Goal: Information Seeking & Learning: Learn about a topic

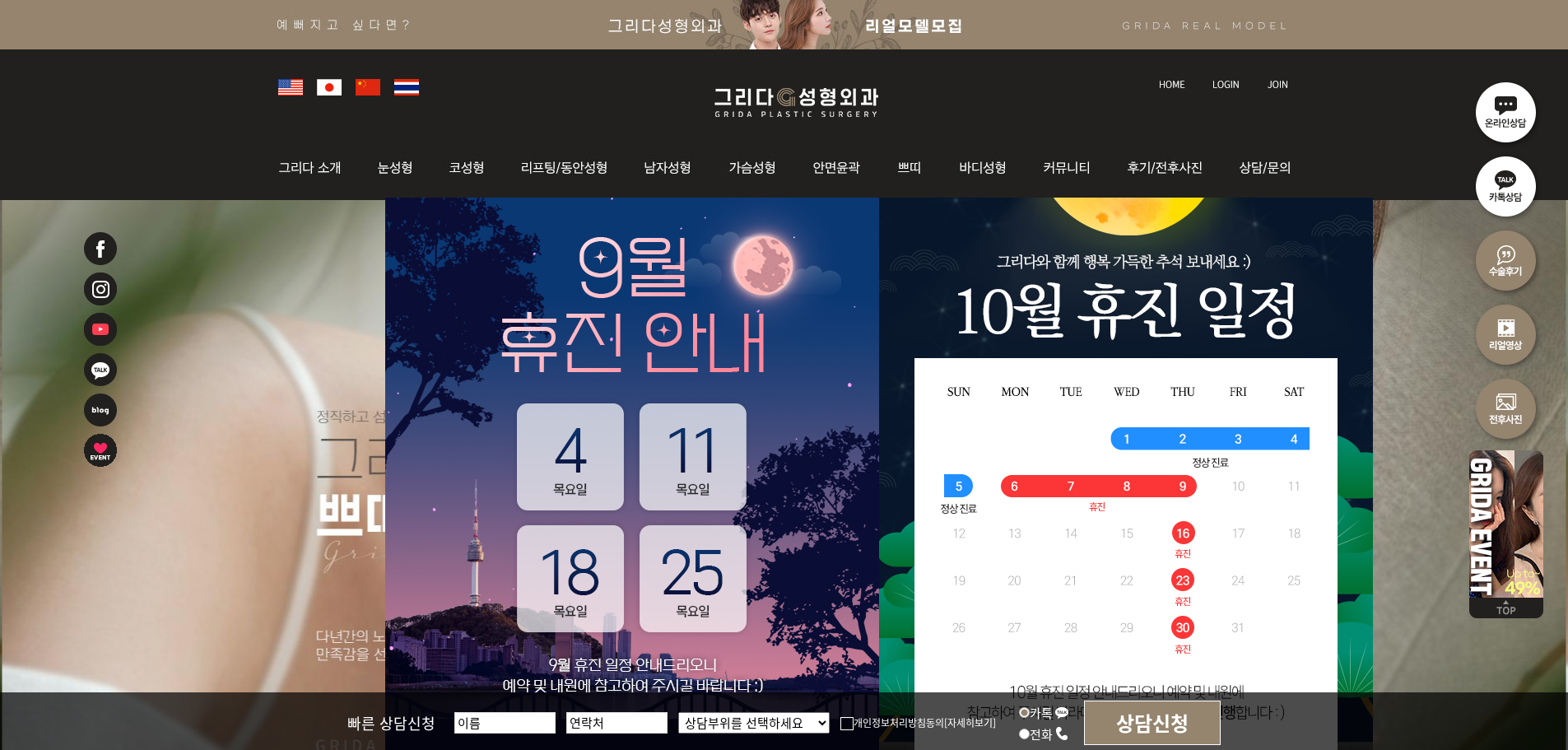
click at [176, 155] on div "l 그리다소개 l 의료진소개 l 핵심경쟁력 l 병원 둘러보기 l 진료시간 l 찾아오시는길 l 자연유착 l 쌍꺼풀 l 눈매교정 l 트임술 l 앞…" at bounding box center [784, 168] width 1568 height 64
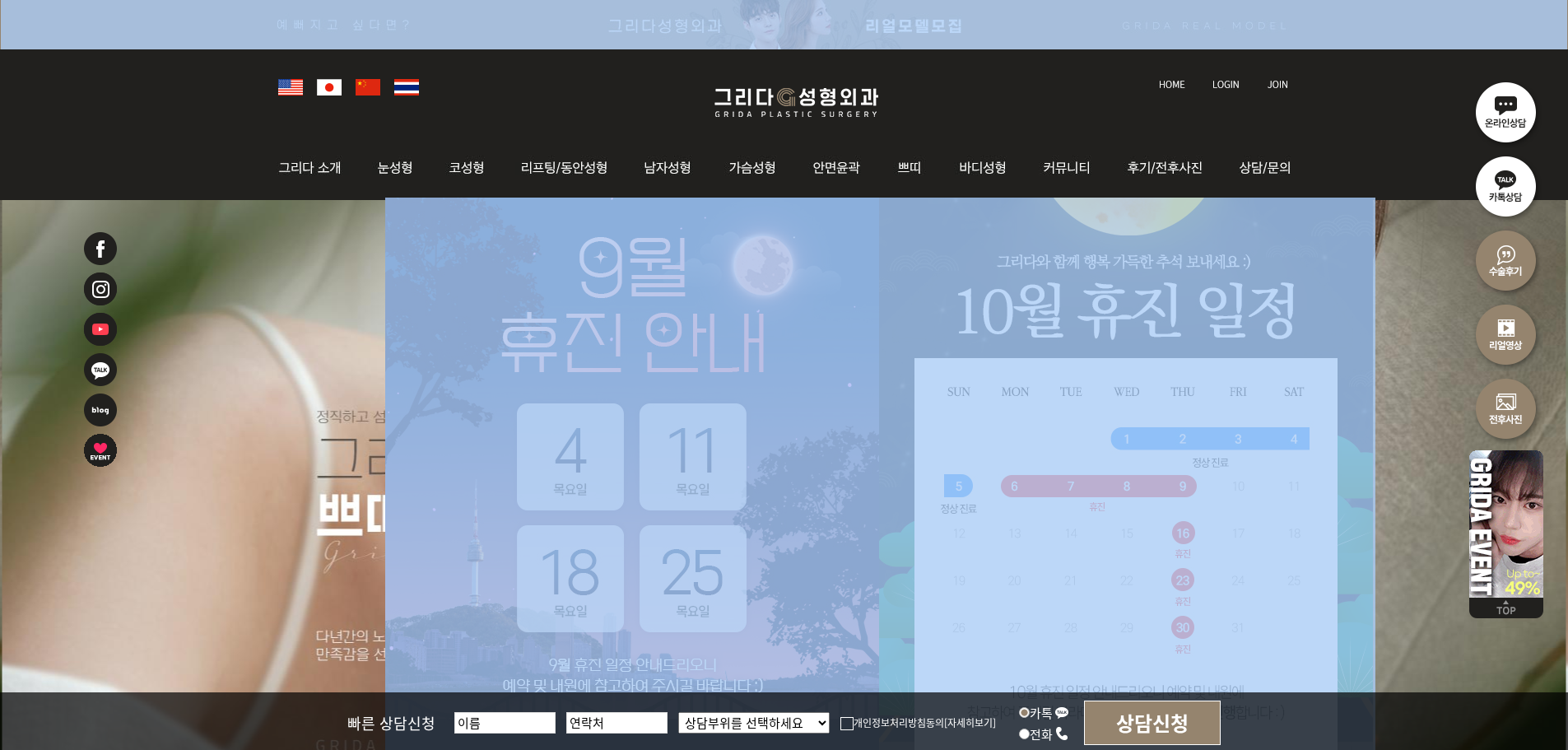
drag, startPoint x: 214, startPoint y: 115, endPoint x: 687, endPoint y: 581, distance: 664.0
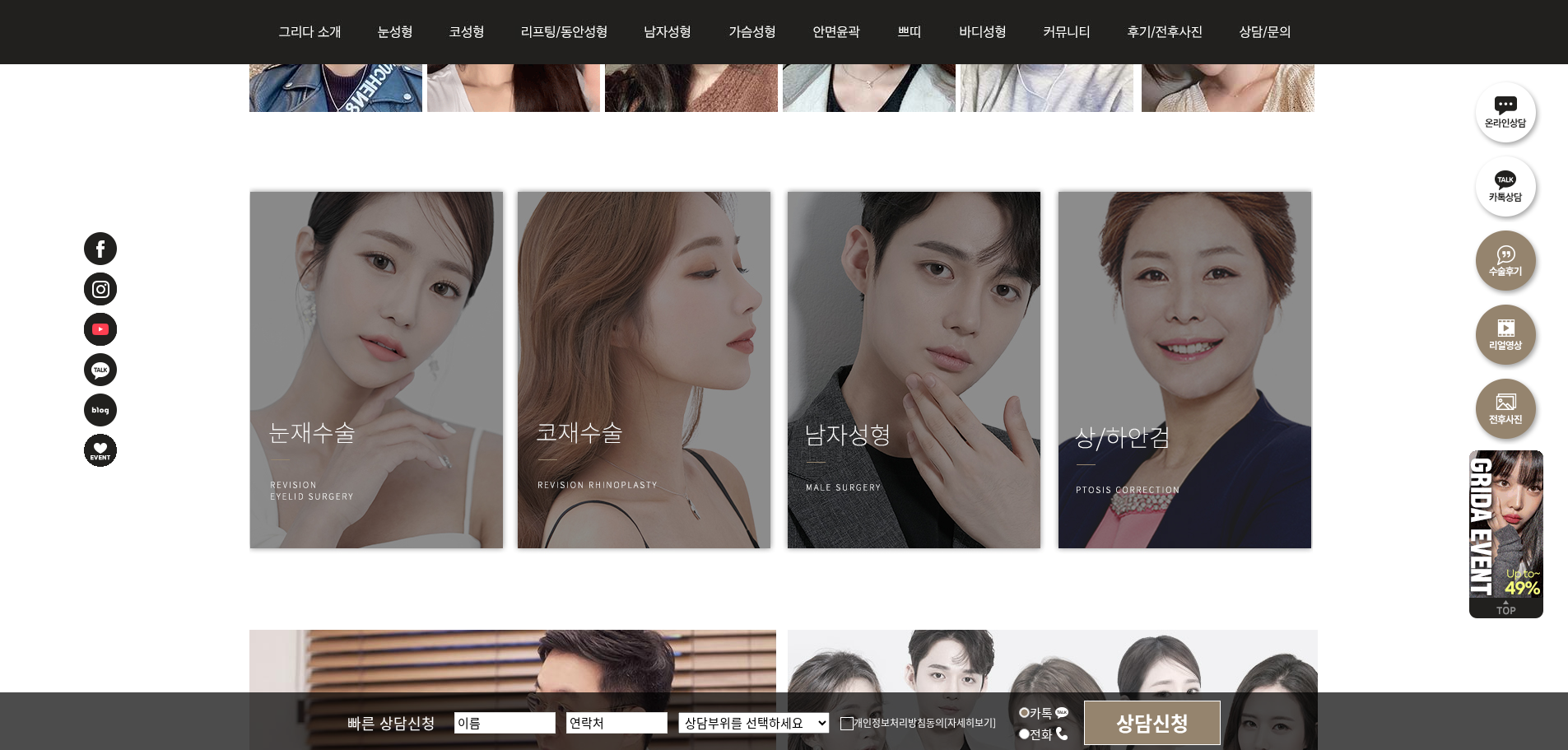
scroll to position [2140, 0]
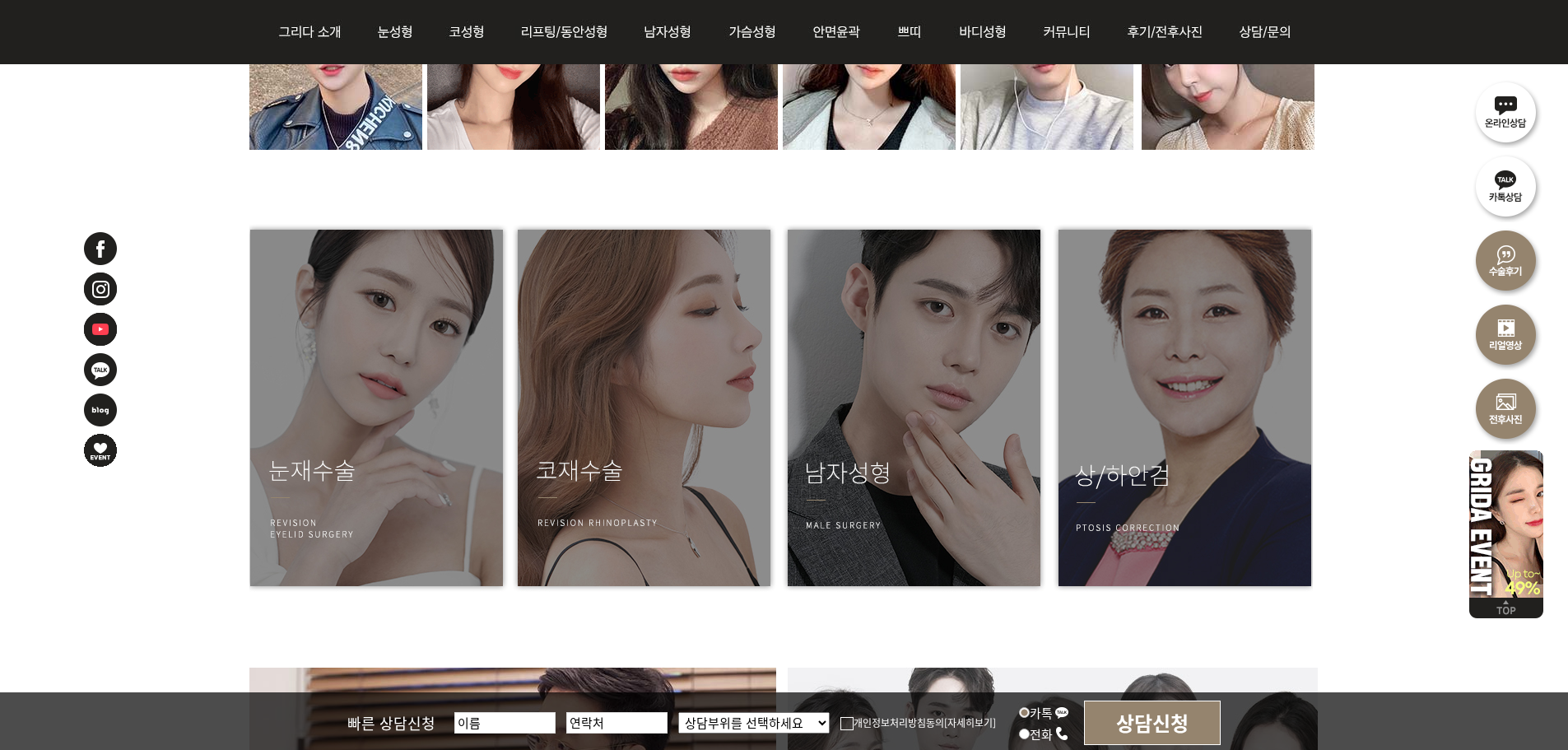
drag, startPoint x: 208, startPoint y: 244, endPoint x: 1351, endPoint y: 605, distance: 1198.7
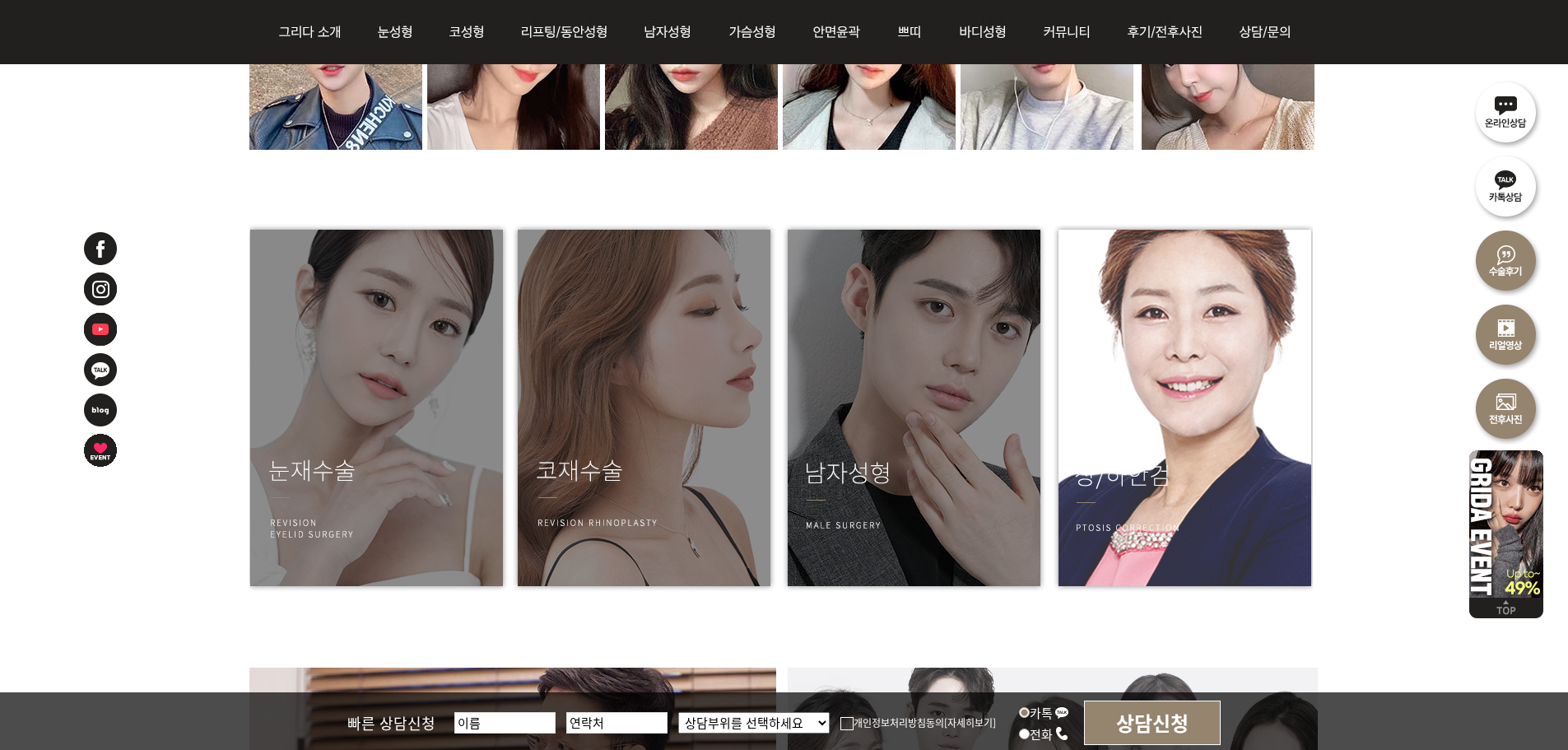
drag, startPoint x: 1351, startPoint y: 605, endPoint x: 1298, endPoint y: 590, distance: 55.1
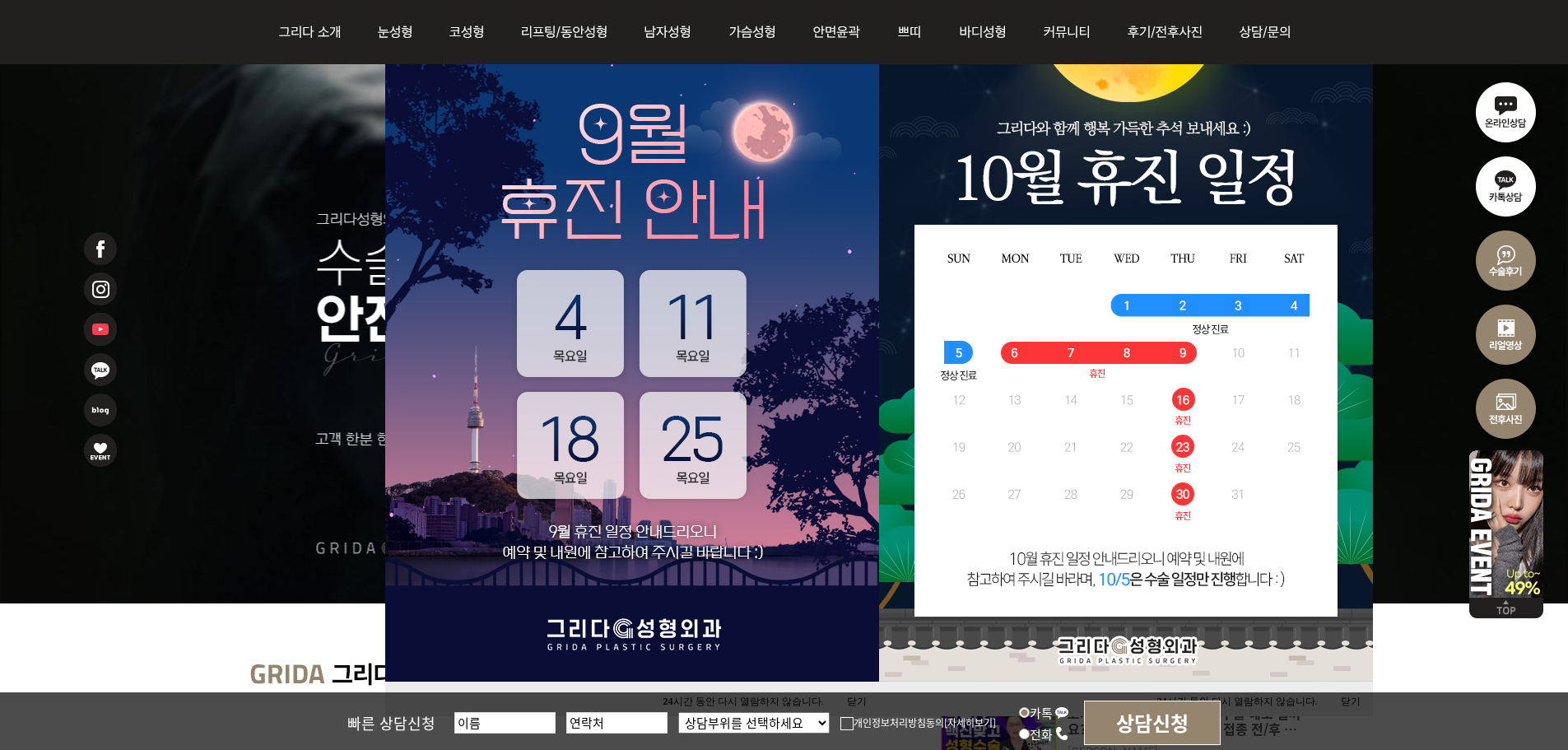
scroll to position [247, 0]
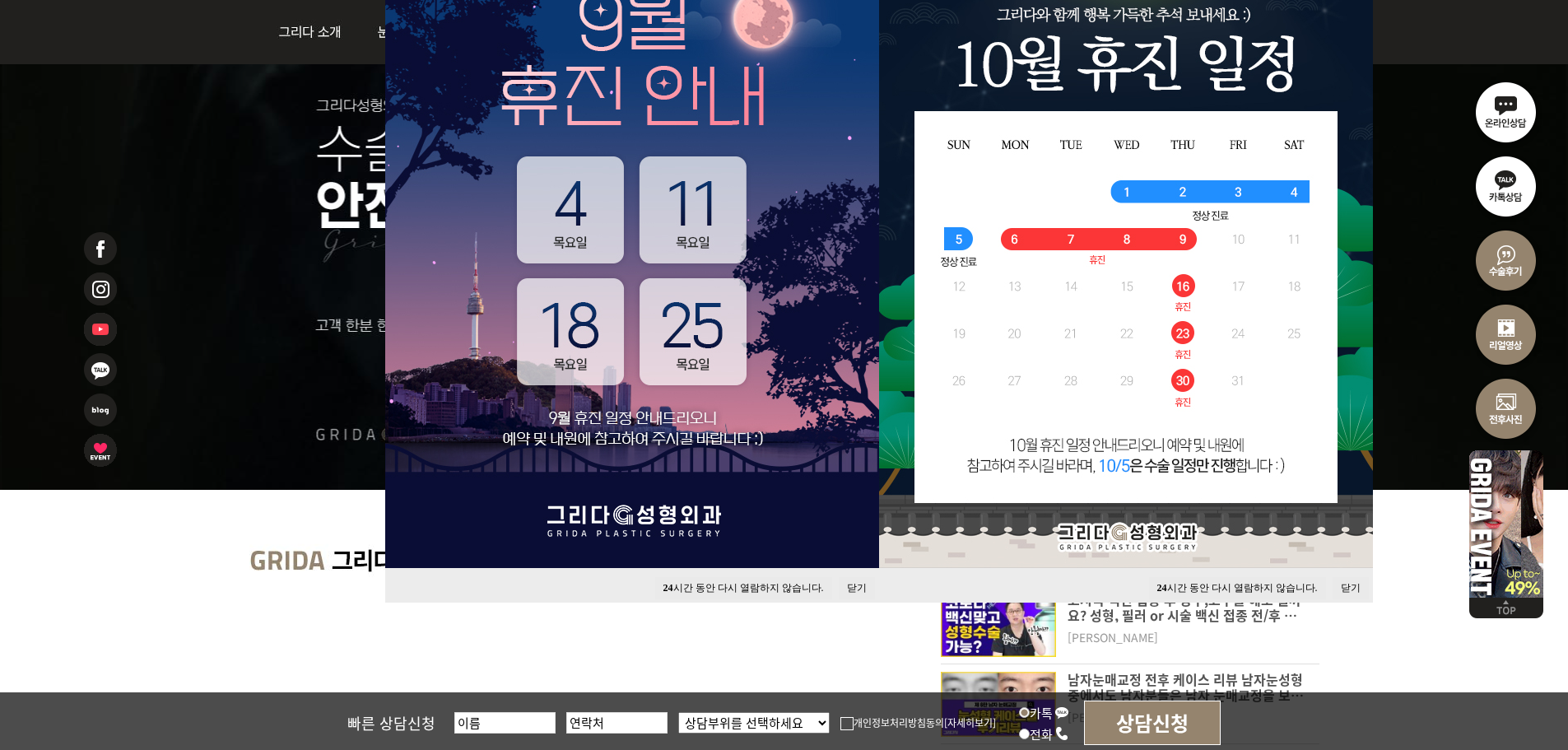
click at [862, 583] on button "닫기" at bounding box center [857, 588] width 36 height 23
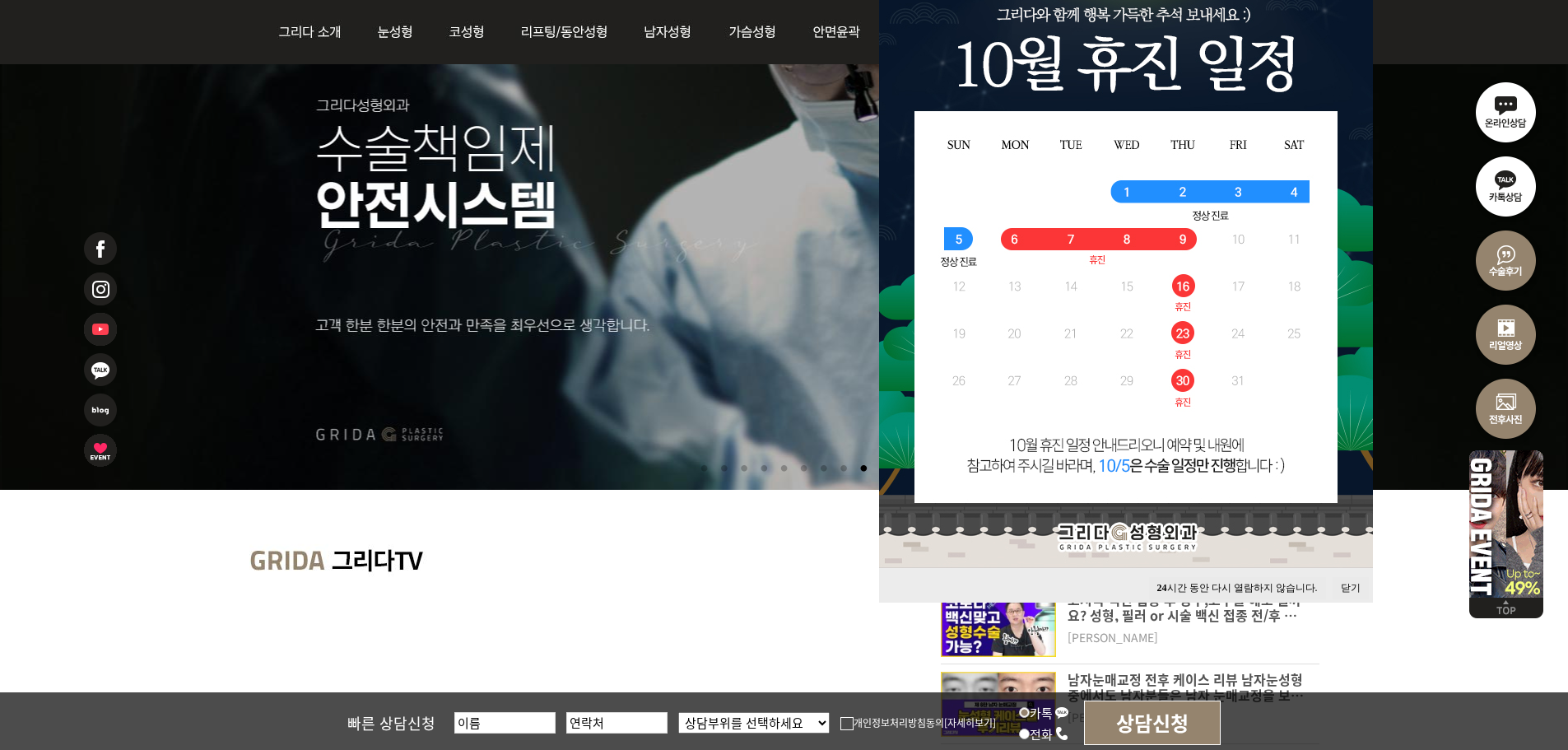
click at [1349, 582] on button "닫기" at bounding box center [1350, 588] width 36 height 23
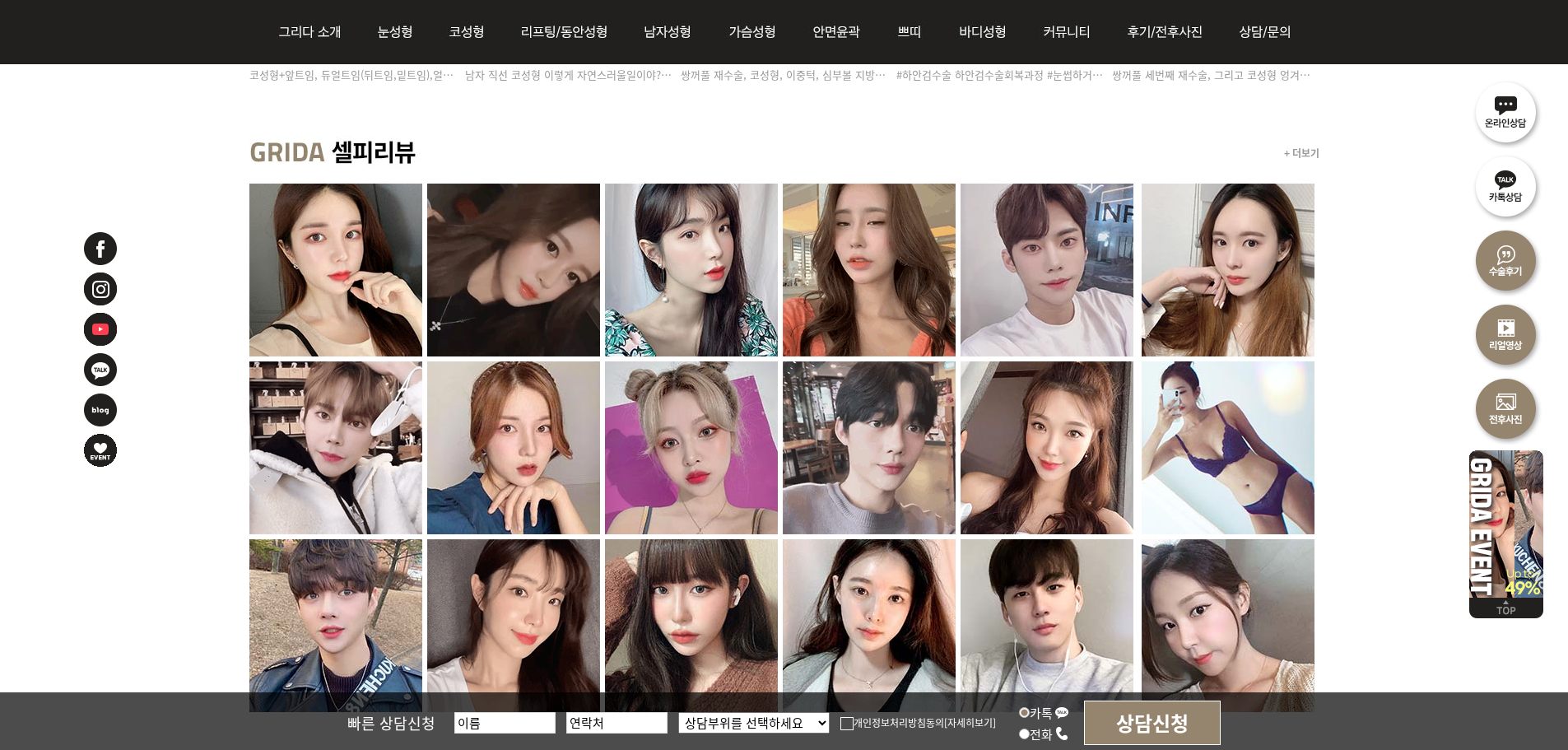
scroll to position [1482, 0]
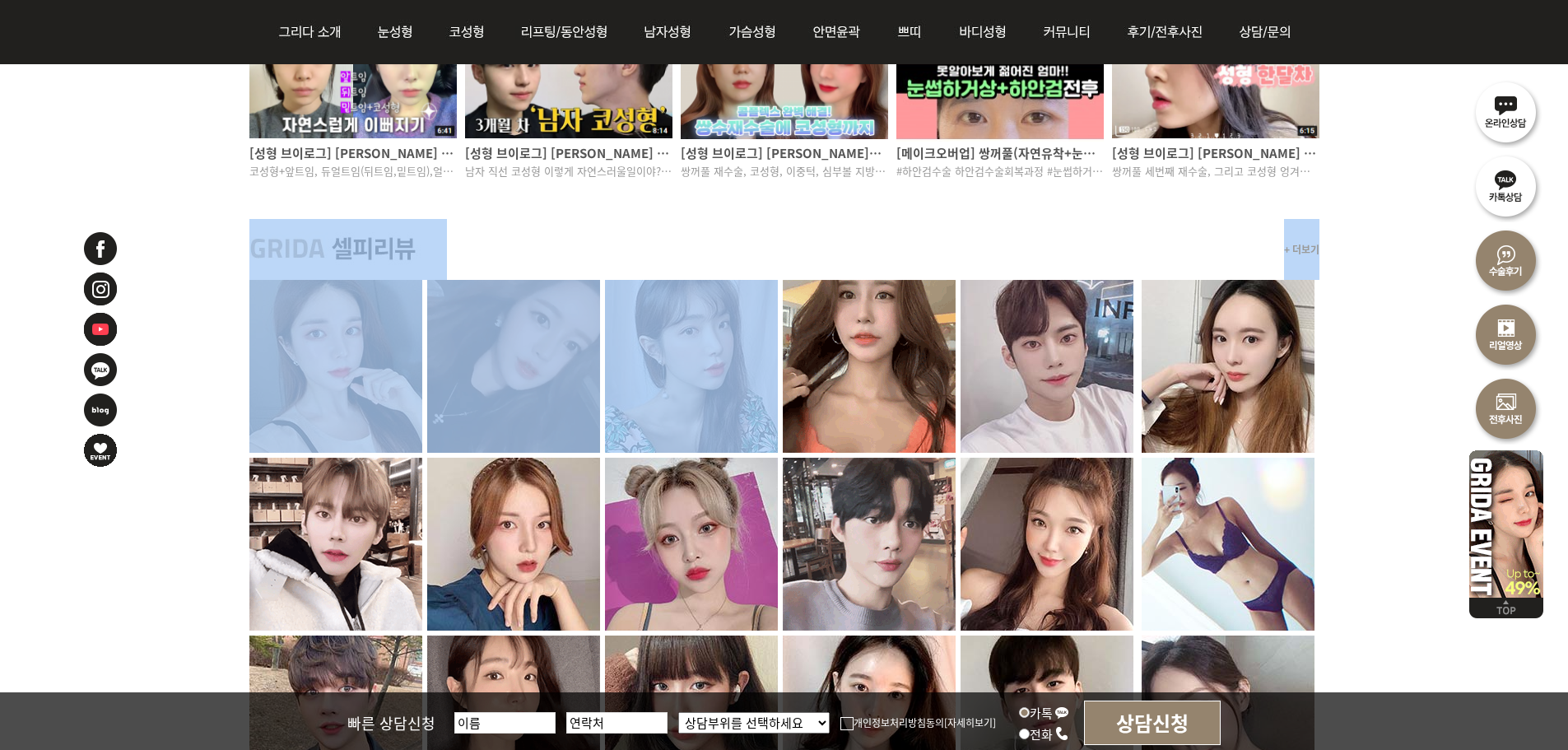
drag, startPoint x: 597, startPoint y: 248, endPoint x: 753, endPoint y: 395, distance: 214.3
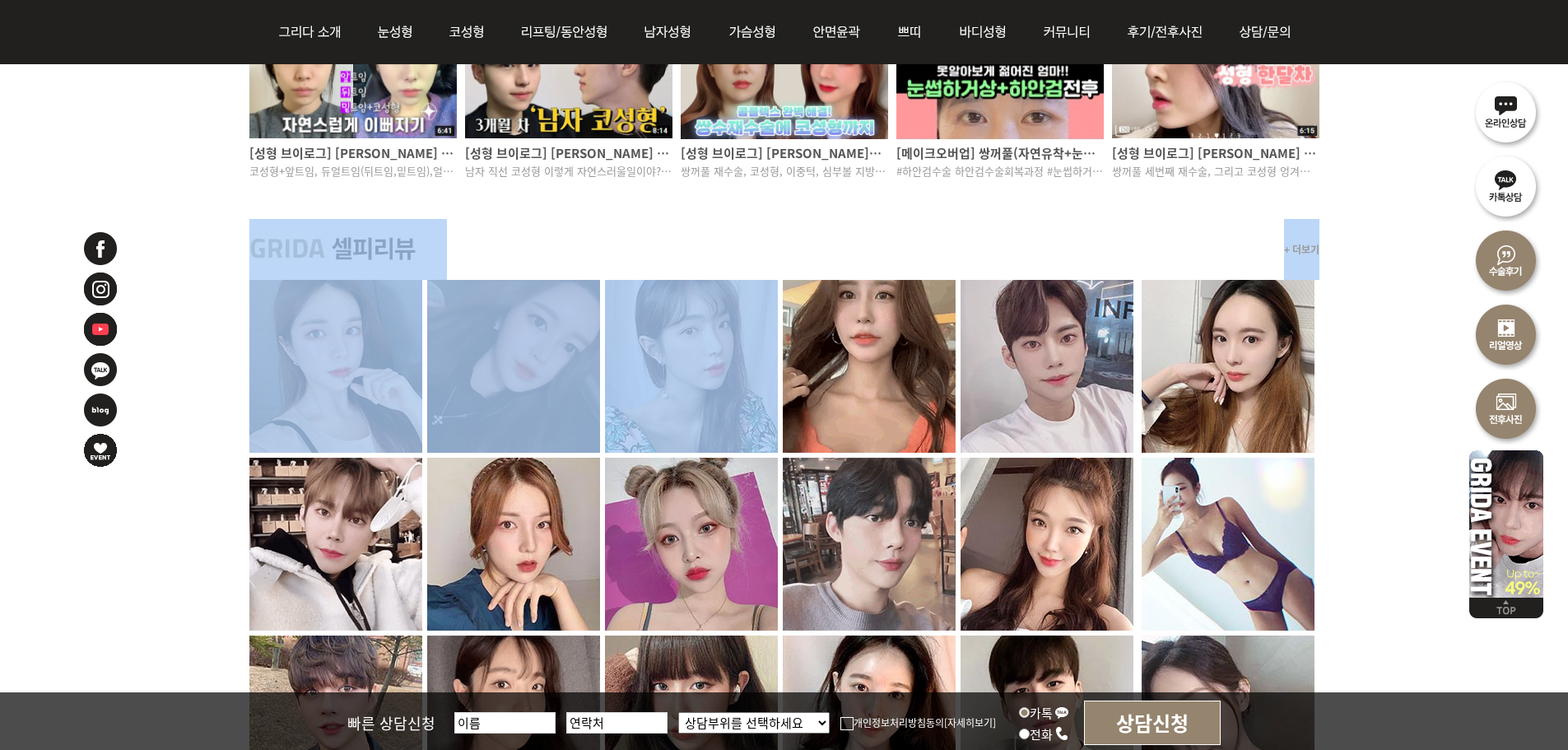
click at [757, 279] on div "+ 더보기" at bounding box center [784, 250] width 1070 height 61
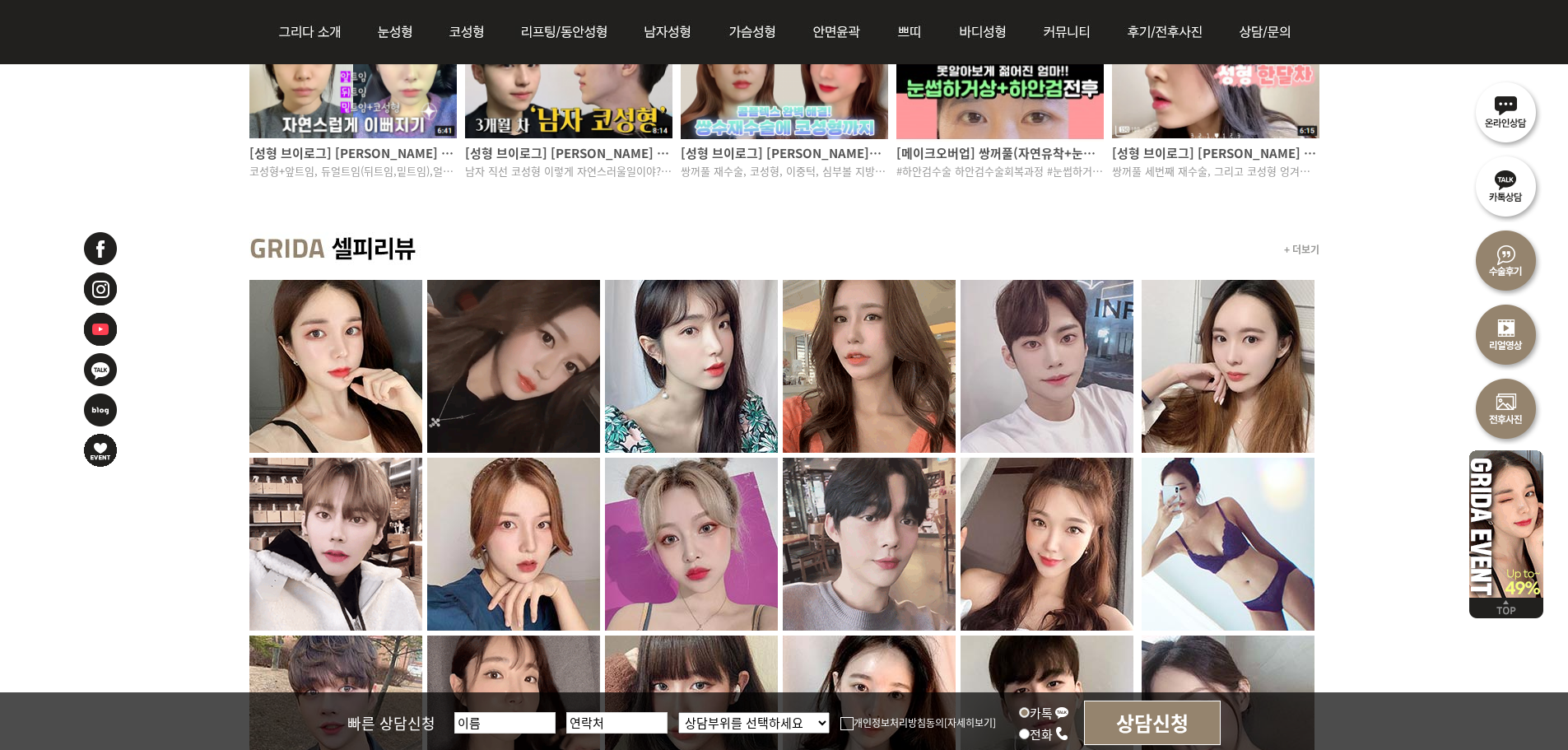
click at [659, 260] on div "+ 더보기" at bounding box center [784, 250] width 1070 height 61
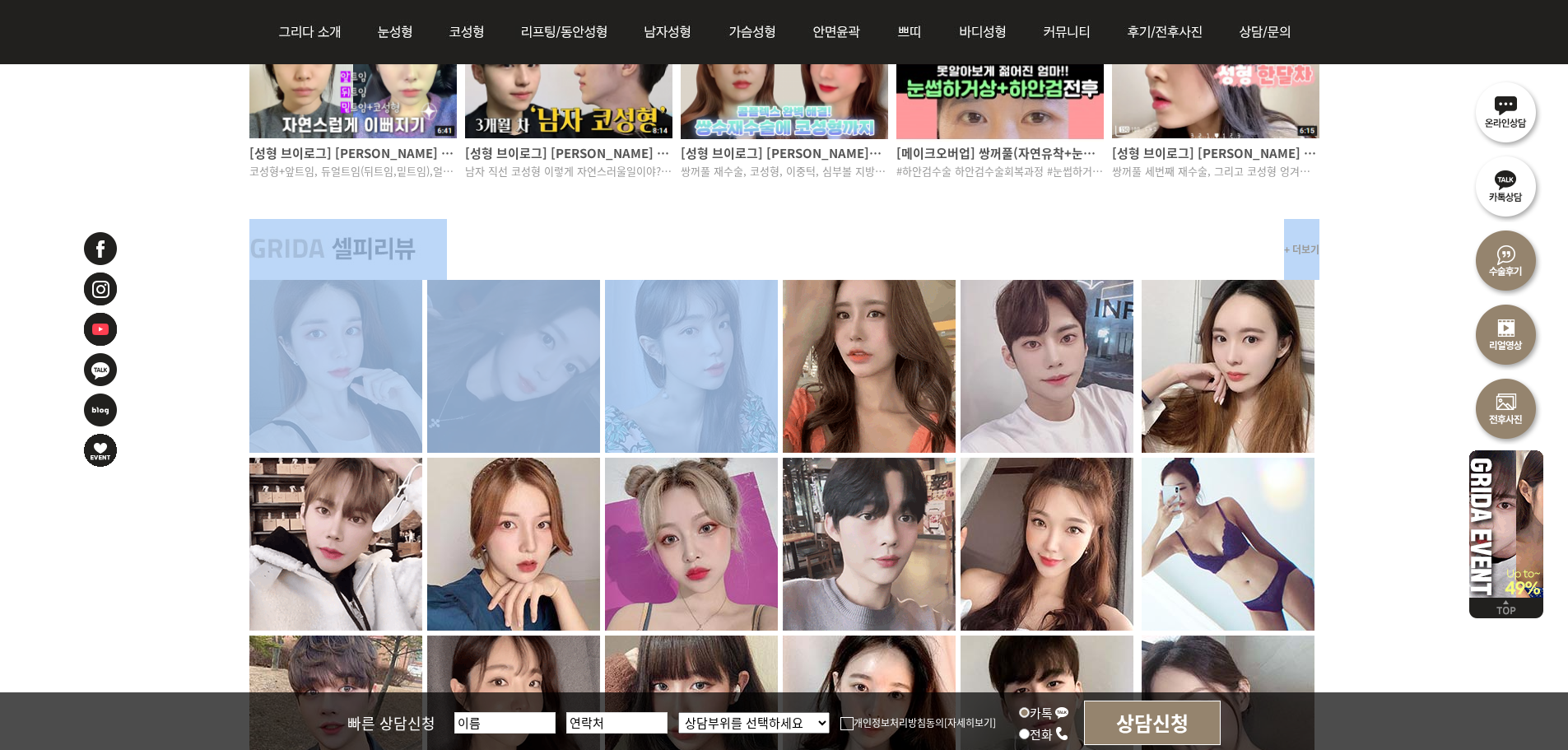
drag, startPoint x: 612, startPoint y: 255, endPoint x: 748, endPoint y: 367, distance: 176.2
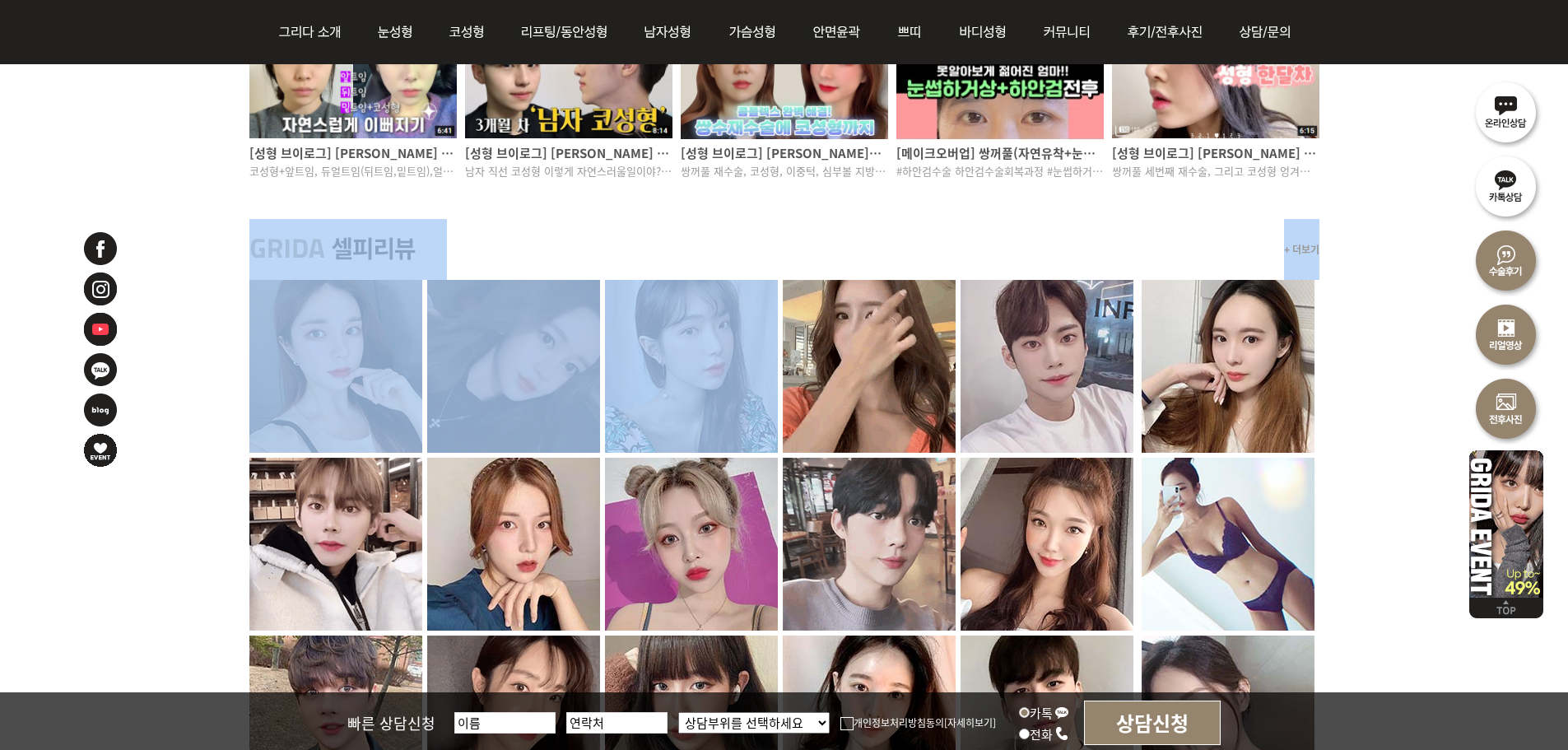
click at [748, 279] on div "+ 더보기" at bounding box center [784, 250] width 1070 height 61
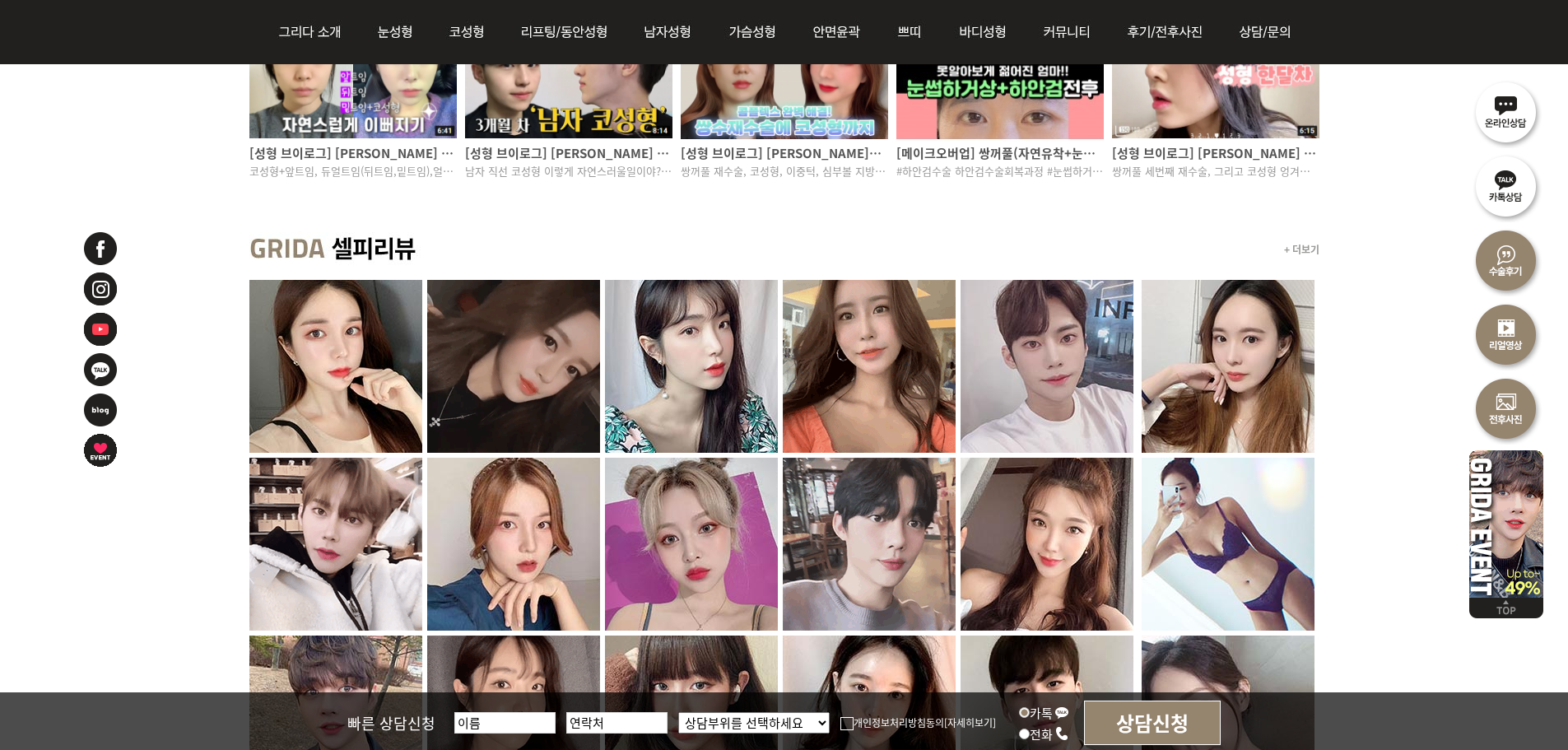
click at [685, 245] on div "+ 더보기" at bounding box center [784, 250] width 1070 height 61
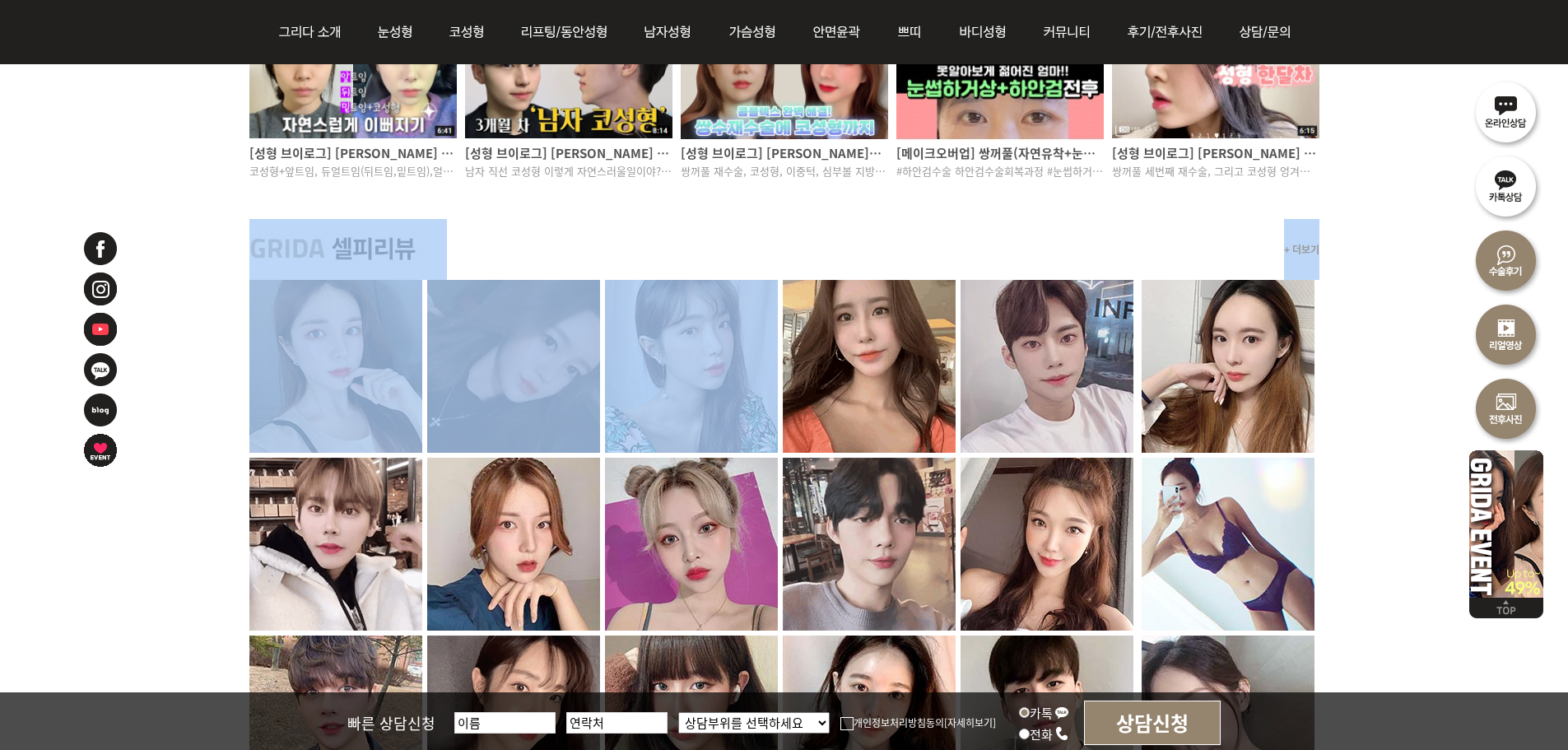
drag, startPoint x: 630, startPoint y: 252, endPoint x: 733, endPoint y: 363, distance: 151.4
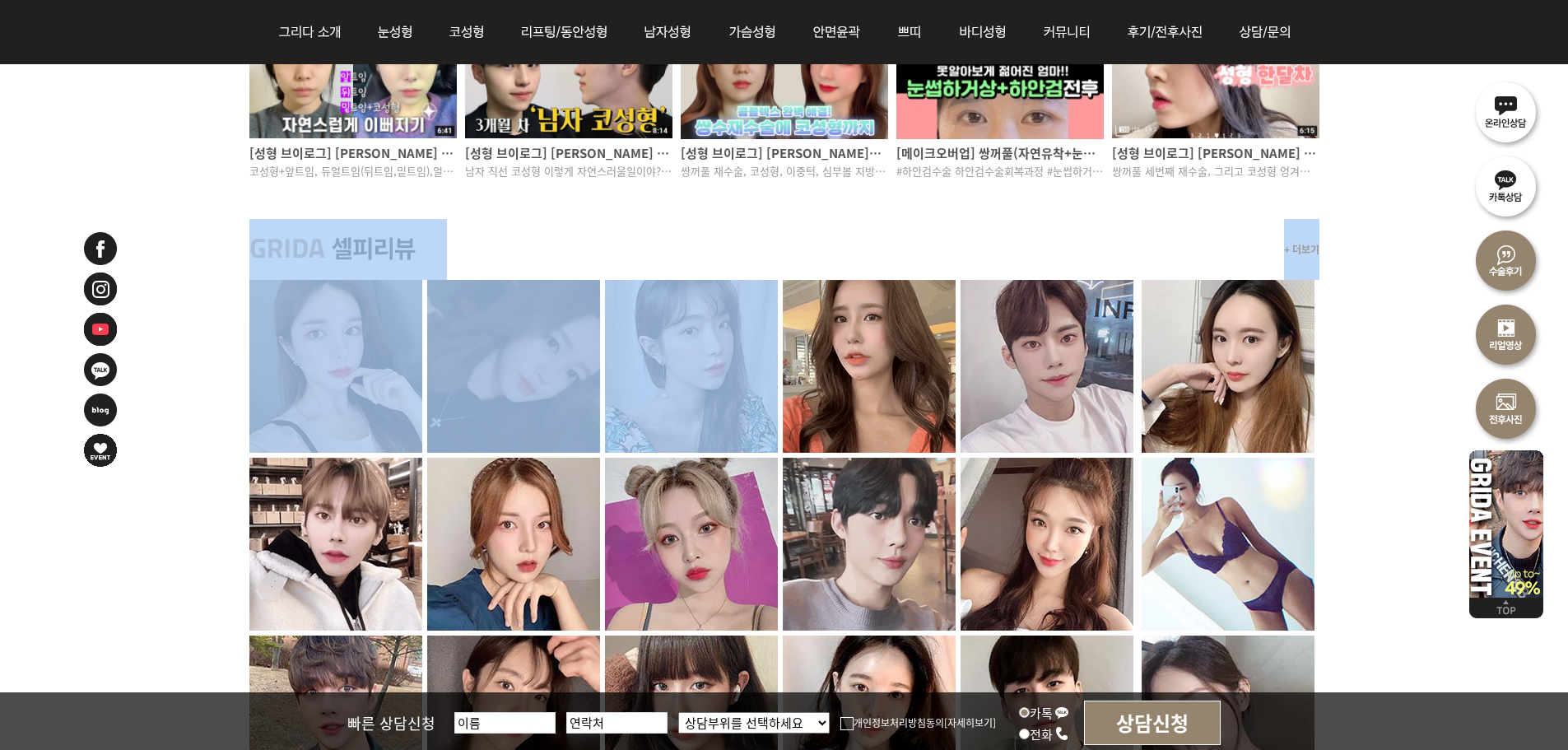
click at [733, 279] on div "+ 더보기" at bounding box center [784, 250] width 1070 height 61
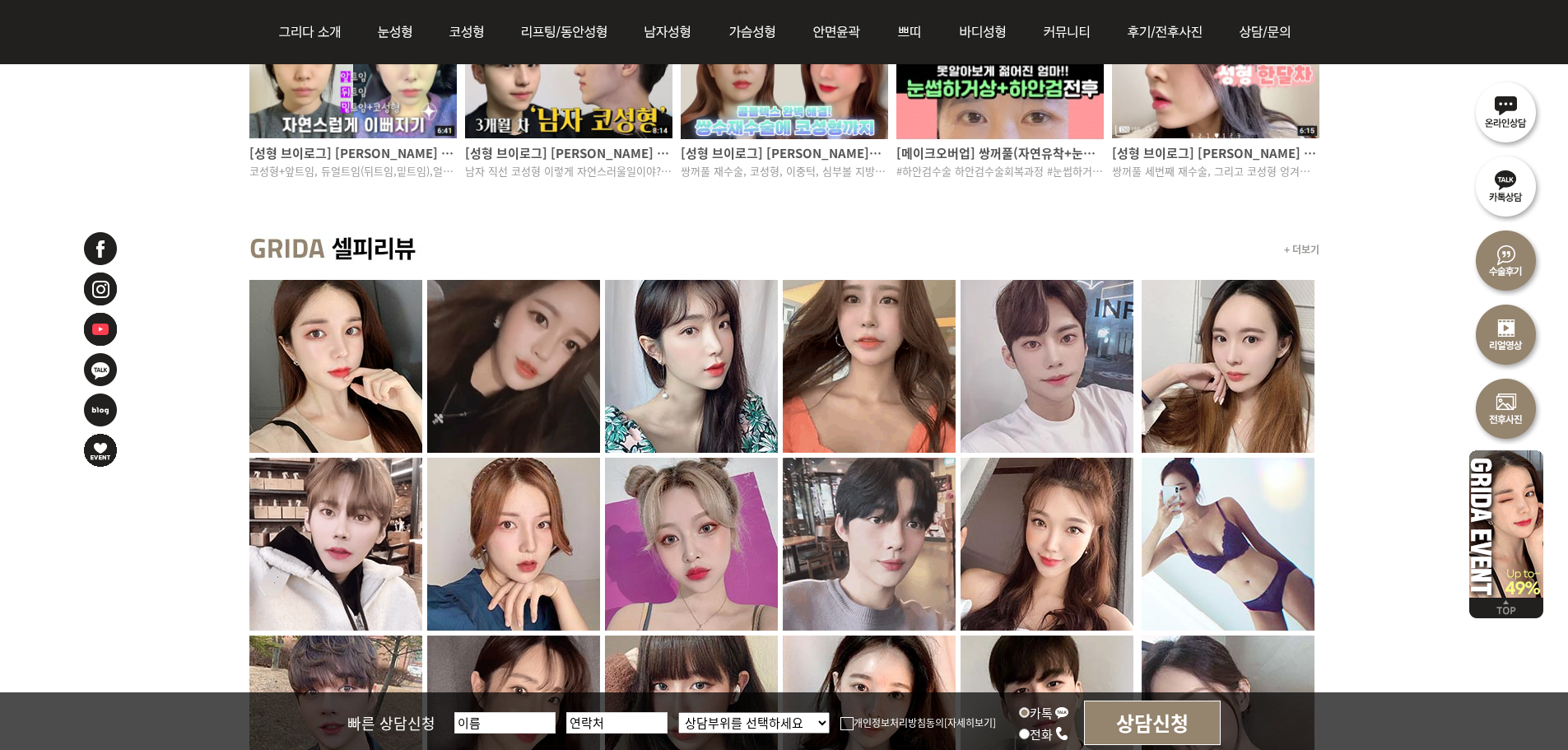
click at [707, 232] on div "+ 더보기" at bounding box center [784, 250] width 1070 height 61
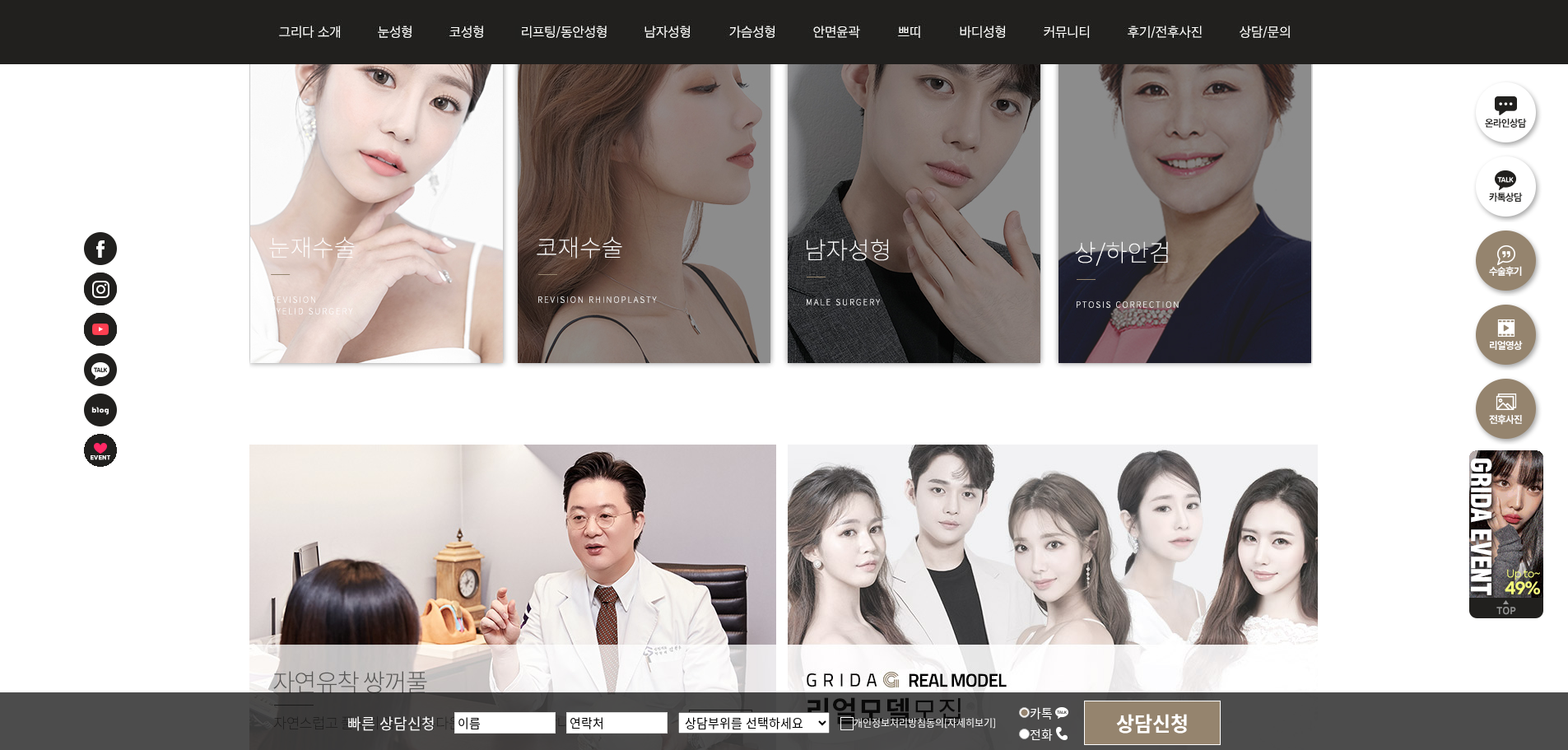
scroll to position [2140, 0]
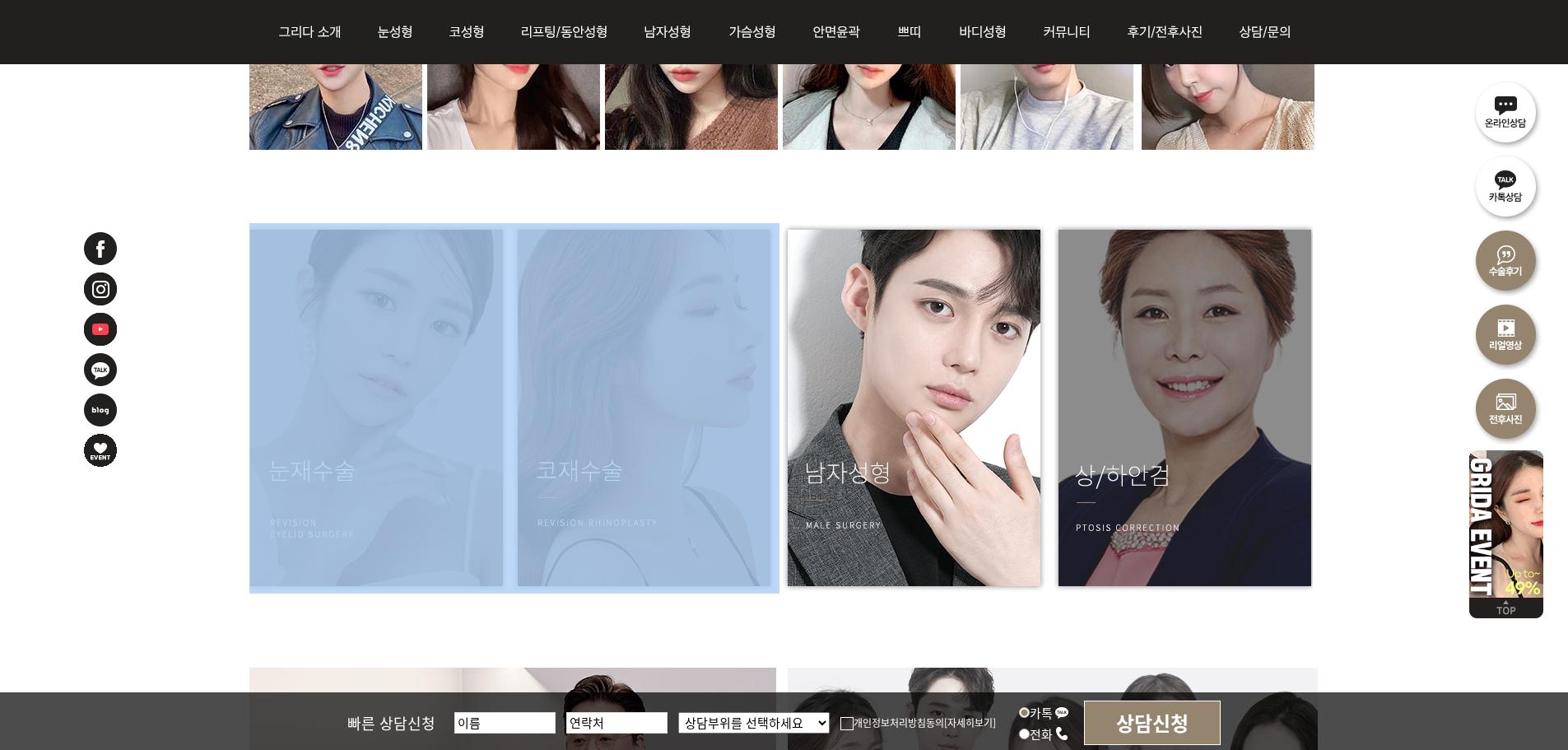
drag, startPoint x: 240, startPoint y: 255, endPoint x: 917, endPoint y: 539, distance: 734.2
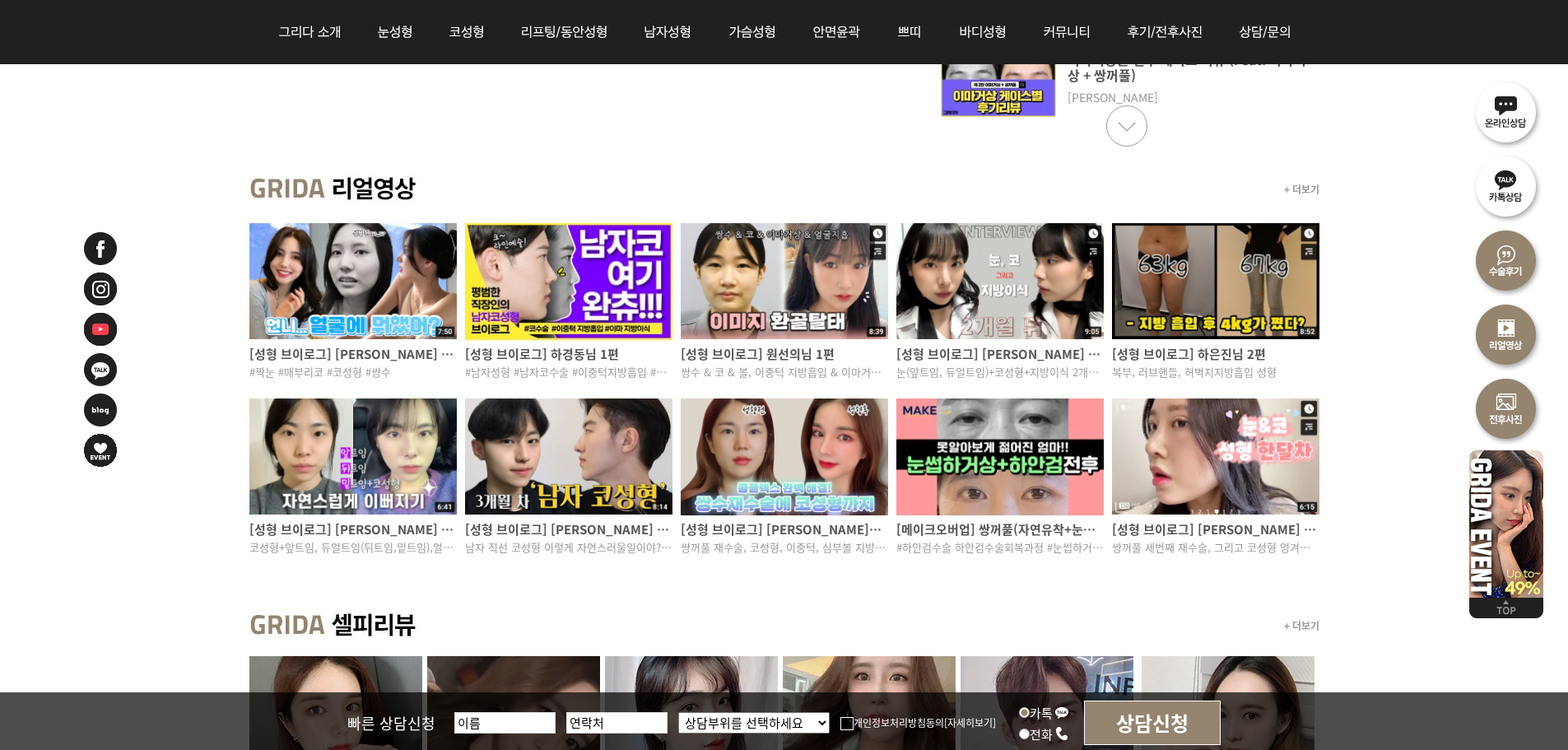
scroll to position [1070, 0]
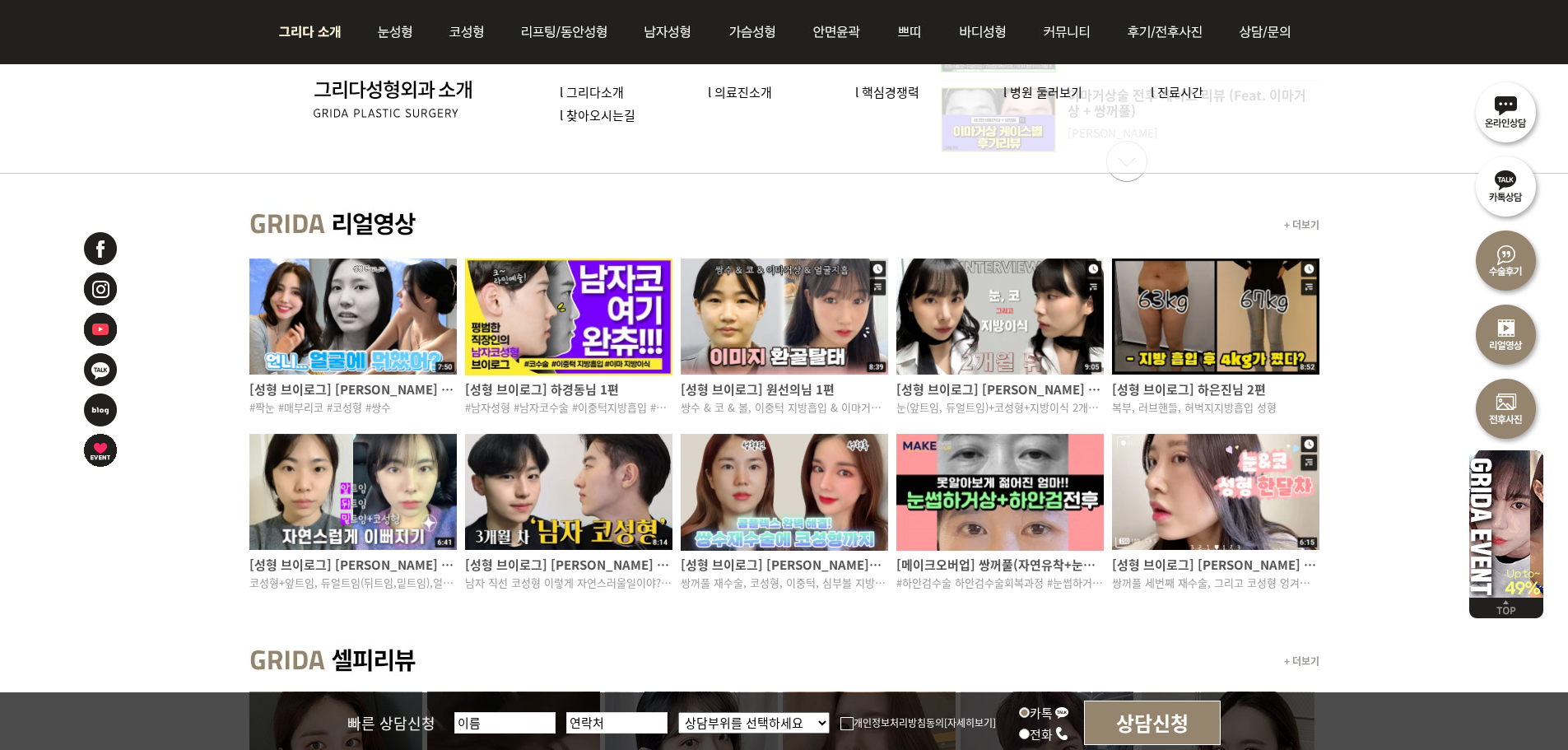
click at [349, 89] on img at bounding box center [397, 99] width 169 height 38
click at [604, 91] on link "l 그리다소개" at bounding box center [591, 91] width 64 height 17
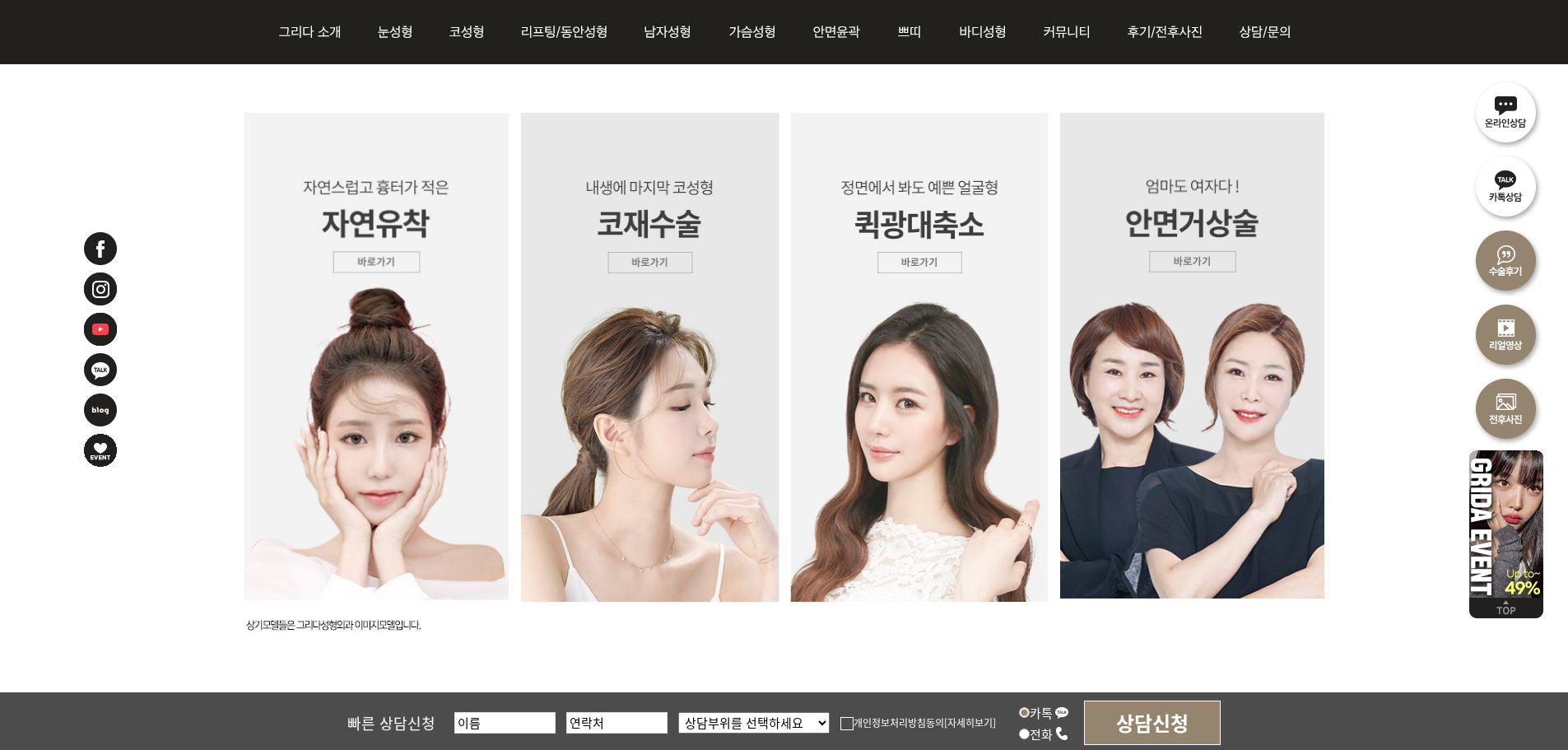
scroll to position [4082, 0]
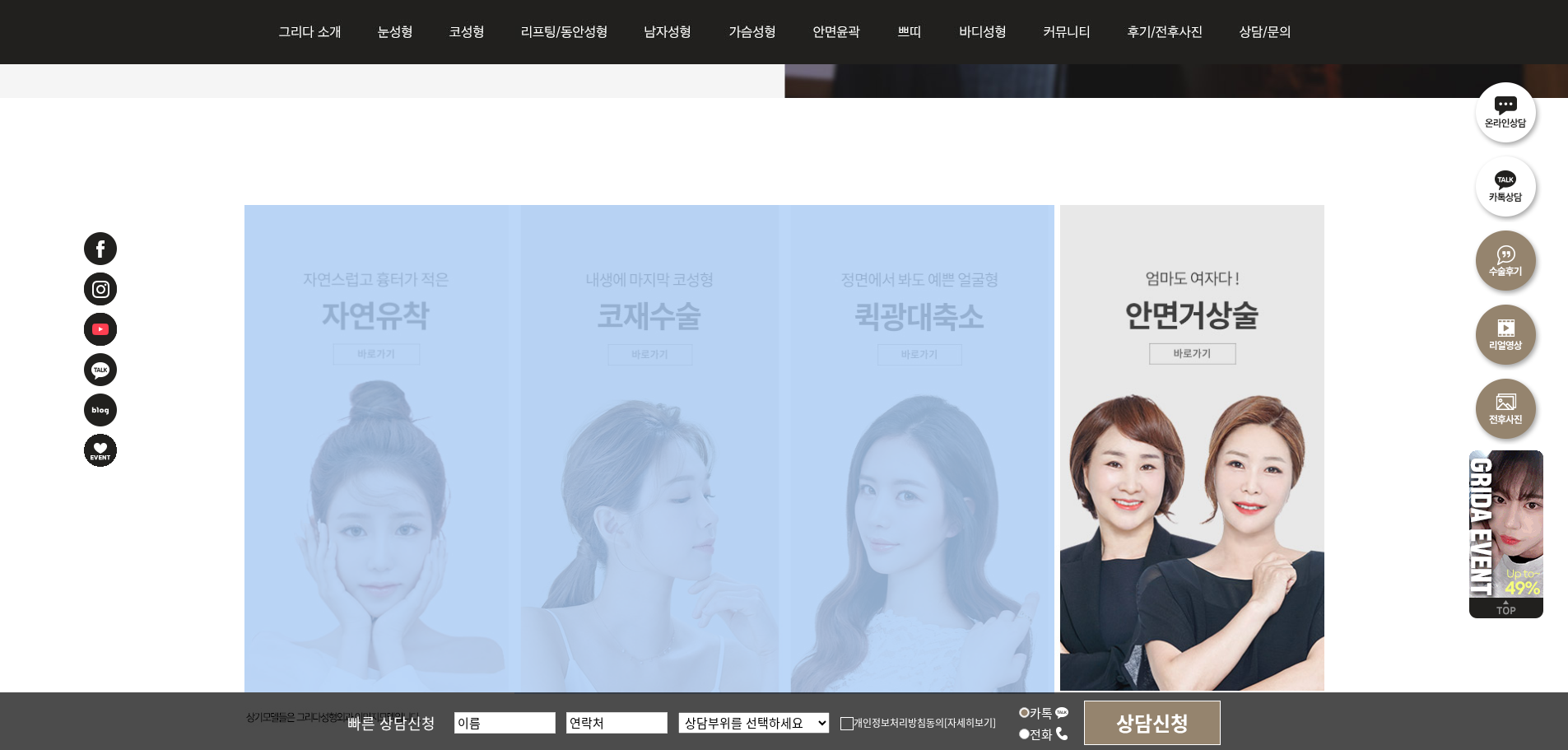
drag, startPoint x: 531, startPoint y: 240, endPoint x: 975, endPoint y: 655, distance: 607.8
click at [514, 171] on div at bounding box center [784, 151] width 1568 height 107
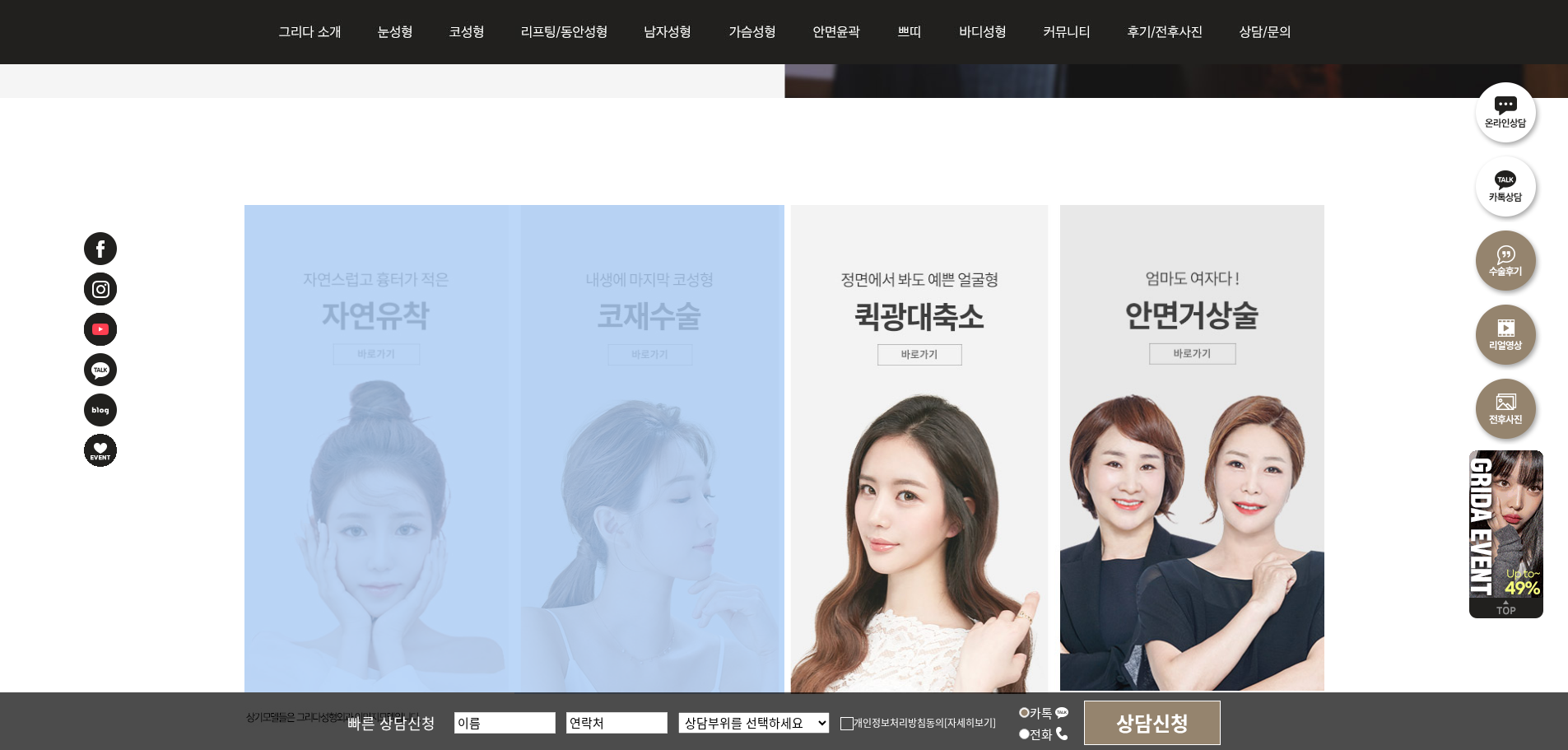
drag, startPoint x: 472, startPoint y: 181, endPoint x: 688, endPoint y: 348, distance: 273.0
click at [594, 185] on div at bounding box center [784, 151] width 1568 height 107
drag, startPoint x: 532, startPoint y: 166, endPoint x: 762, endPoint y: 356, distance: 298.3
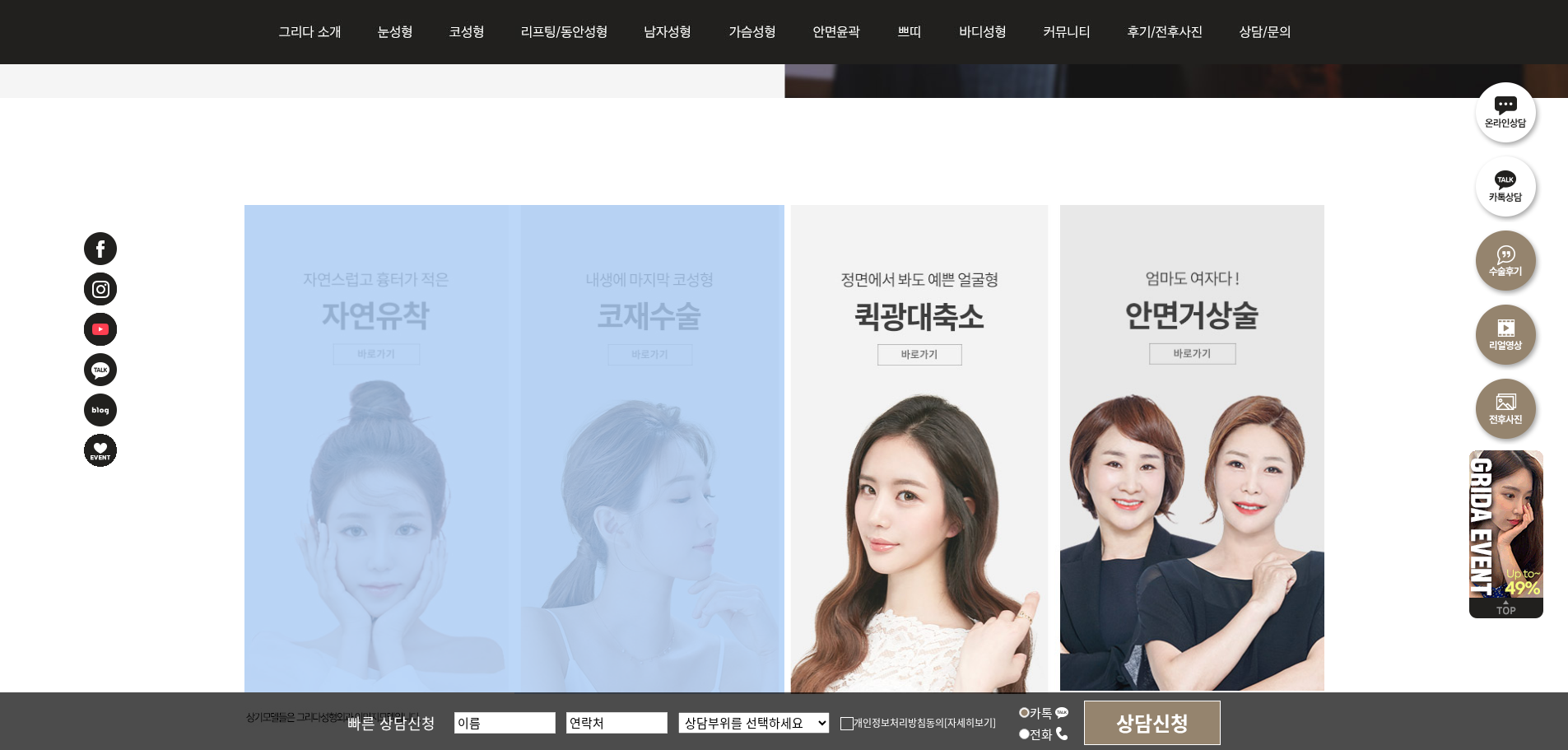
click at [570, 164] on div at bounding box center [784, 151] width 1568 height 107
drag, startPoint x: 588, startPoint y: 195, endPoint x: 734, endPoint y: 375, distance: 231.8
click at [638, 182] on div at bounding box center [784, 151] width 1568 height 107
drag, startPoint x: 573, startPoint y: 192, endPoint x: 742, endPoint y: 347, distance: 229.3
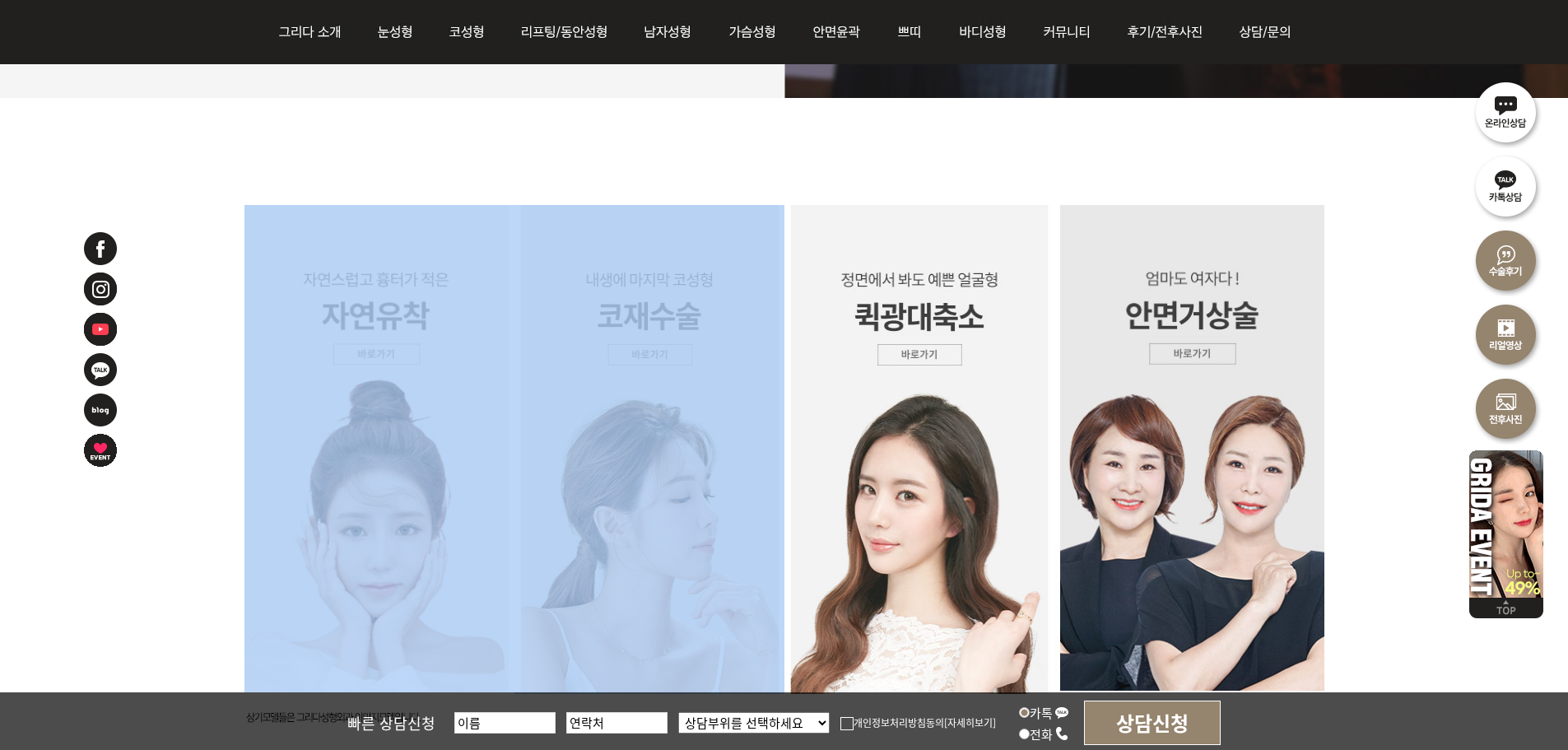
click at [627, 160] on div at bounding box center [784, 151] width 1568 height 107
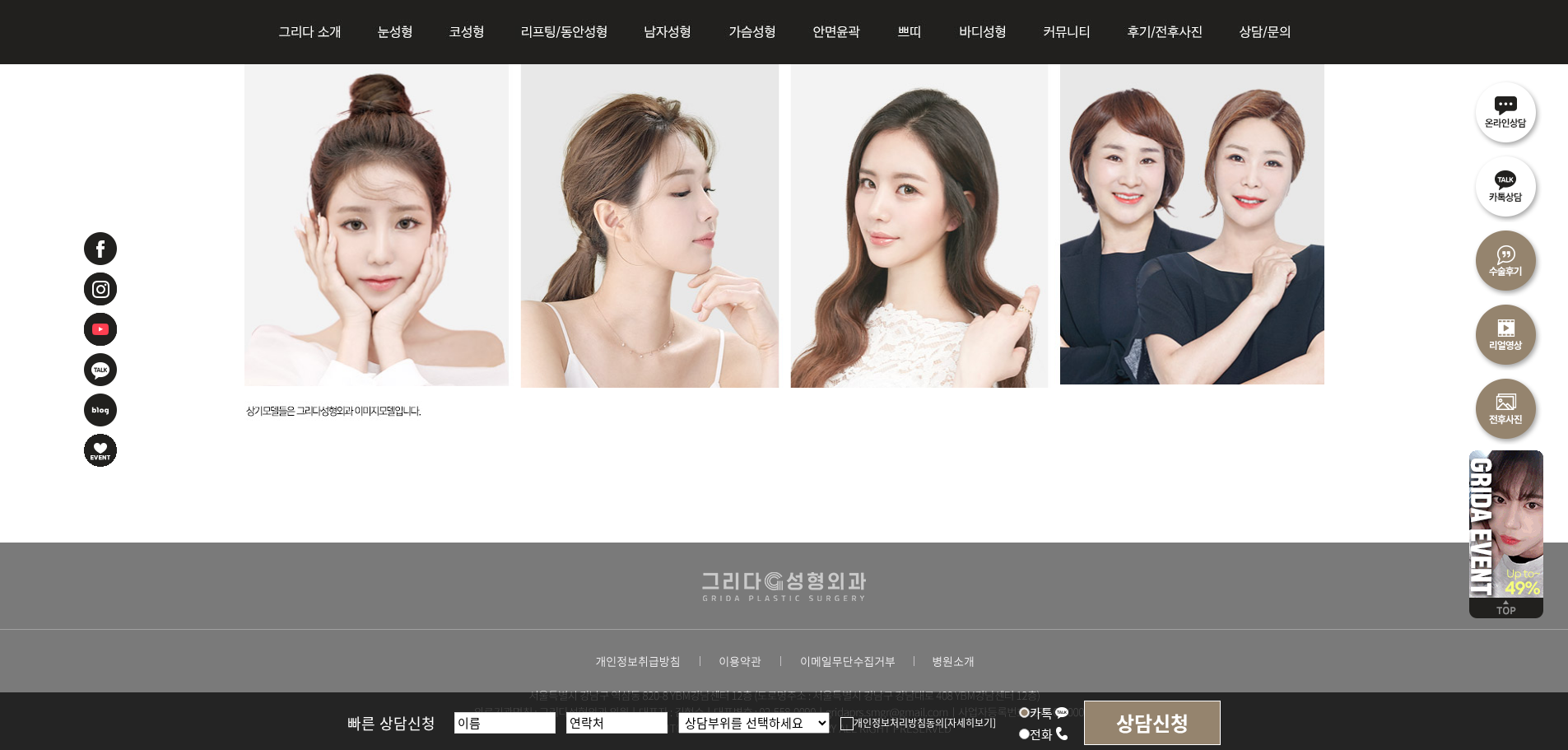
scroll to position [4412, 0]
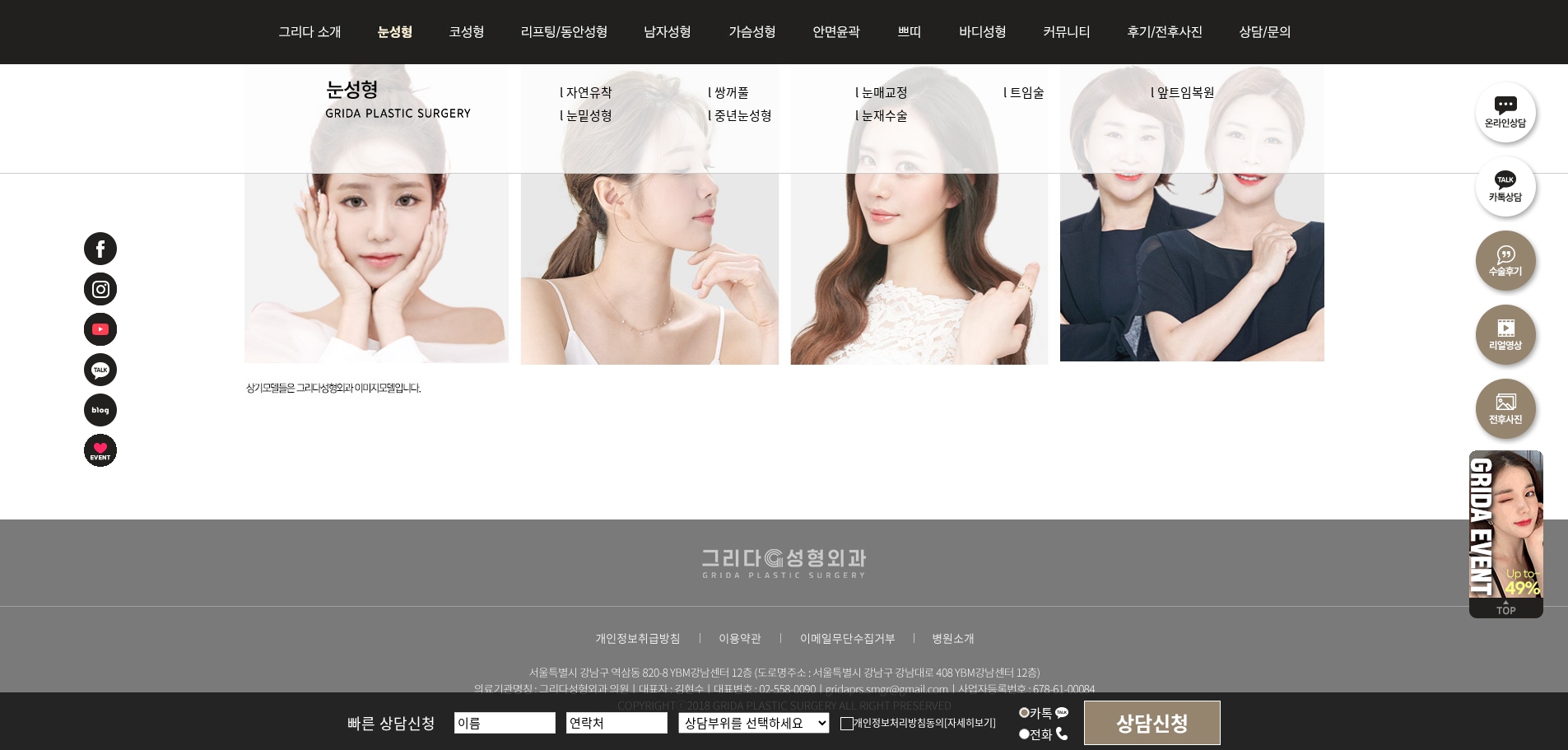
click at [591, 98] on link "l 자연유착" at bounding box center [586, 91] width 52 height 17
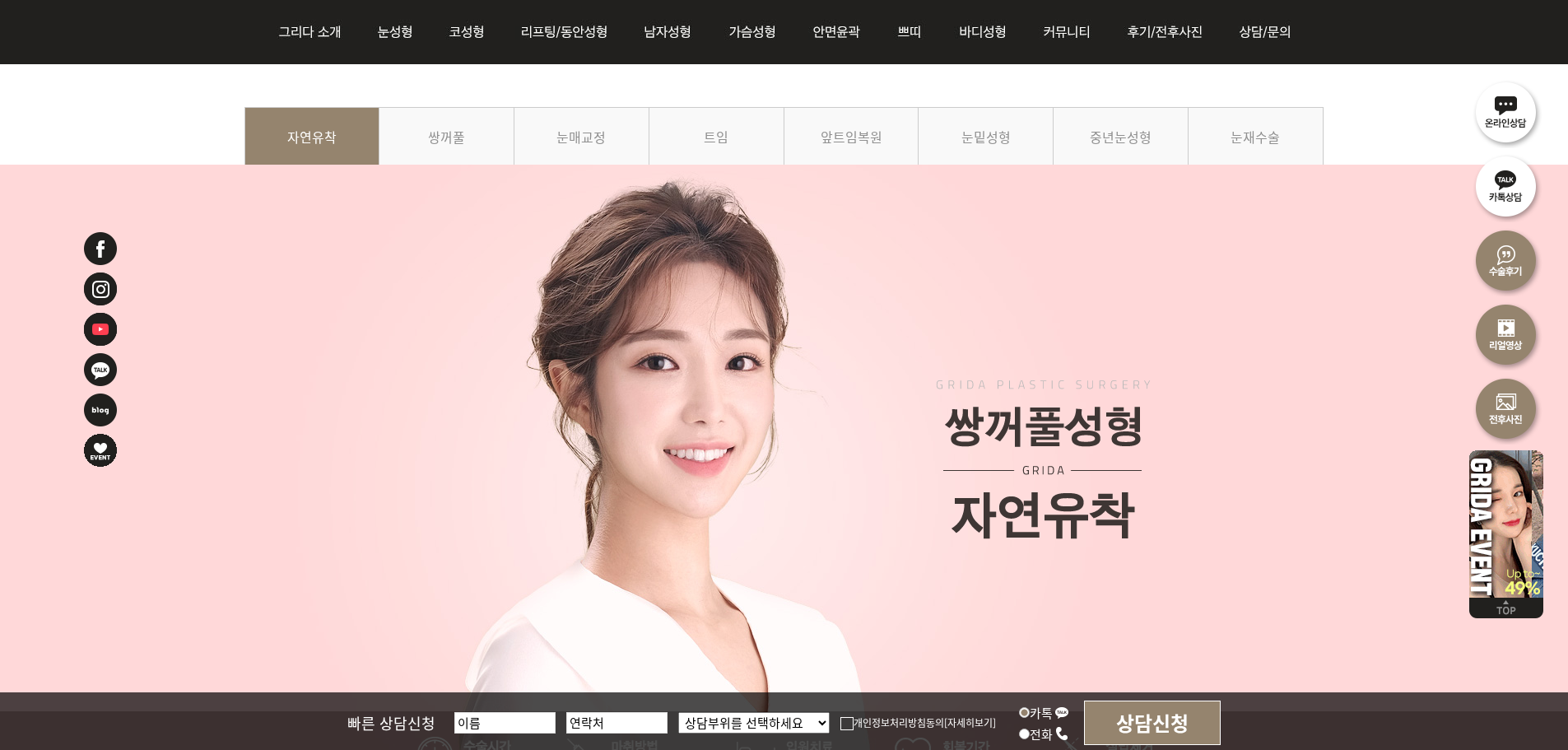
scroll to position [165, 0]
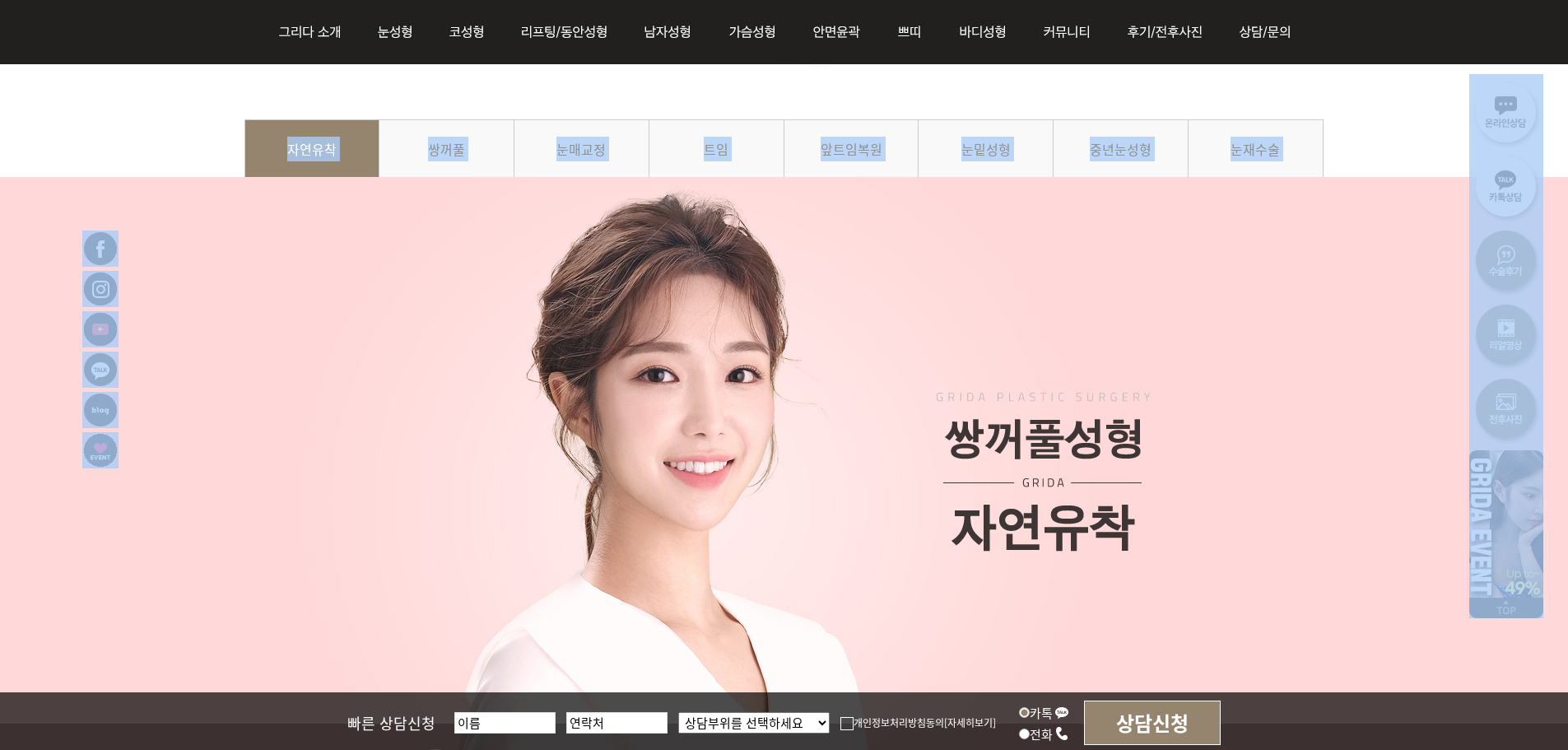
drag, startPoint x: 33, startPoint y: 125, endPoint x: 753, endPoint y: 500, distance: 811.8
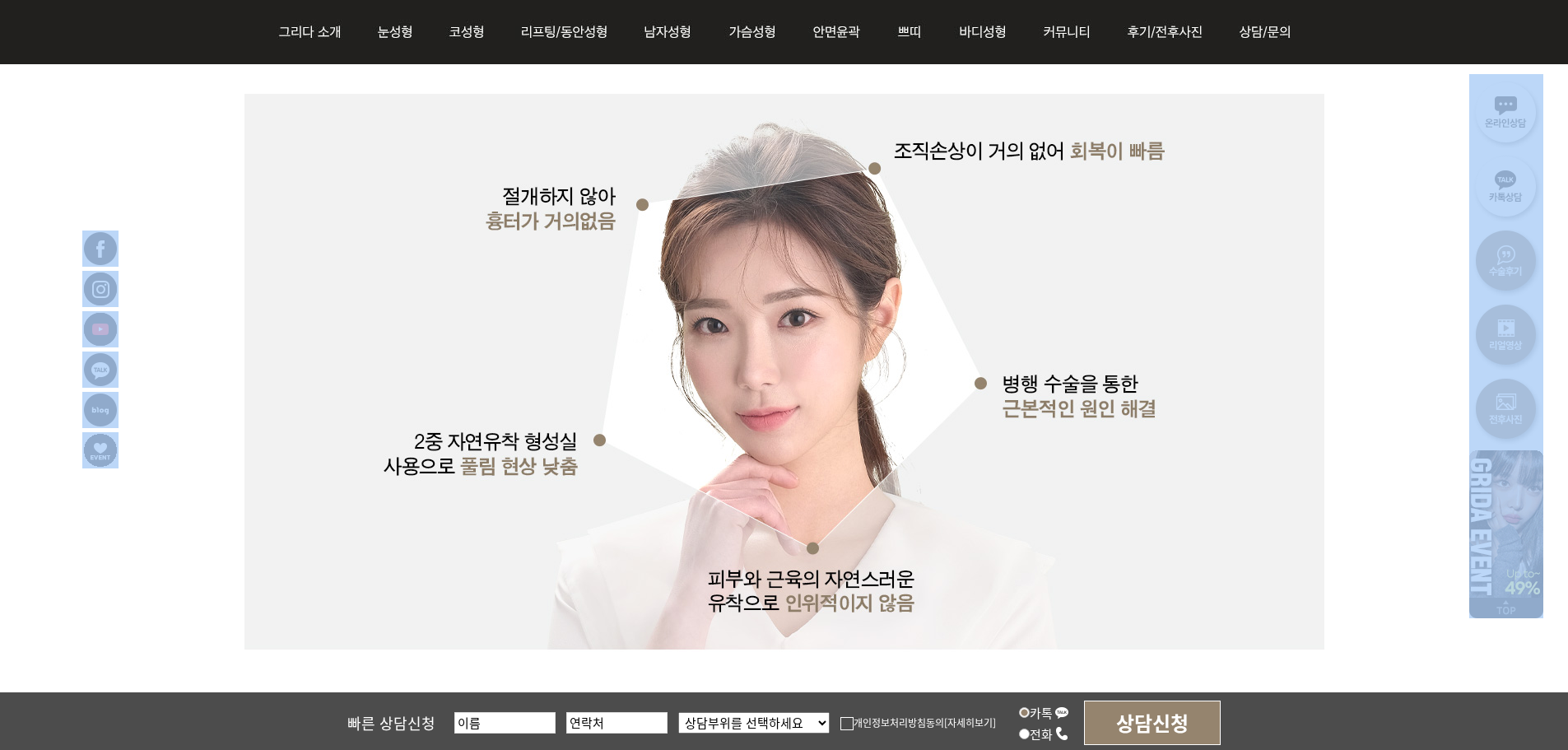
scroll to position [2387, 0]
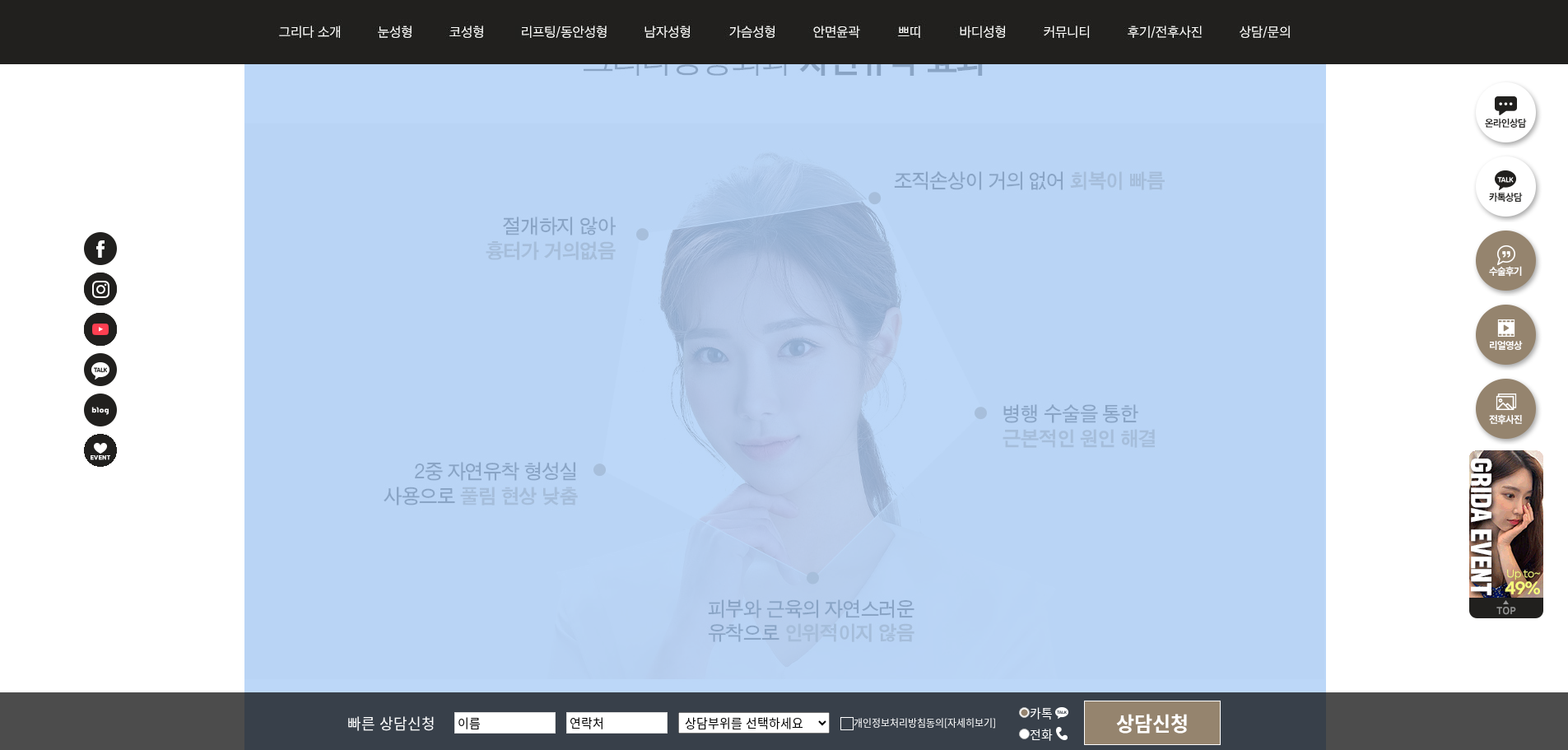
drag, startPoint x: 1351, startPoint y: 151, endPoint x: 471, endPoint y: 438, distance: 925.6
click at [471, 438] on div at bounding box center [784, 174] width 1568 height 4440
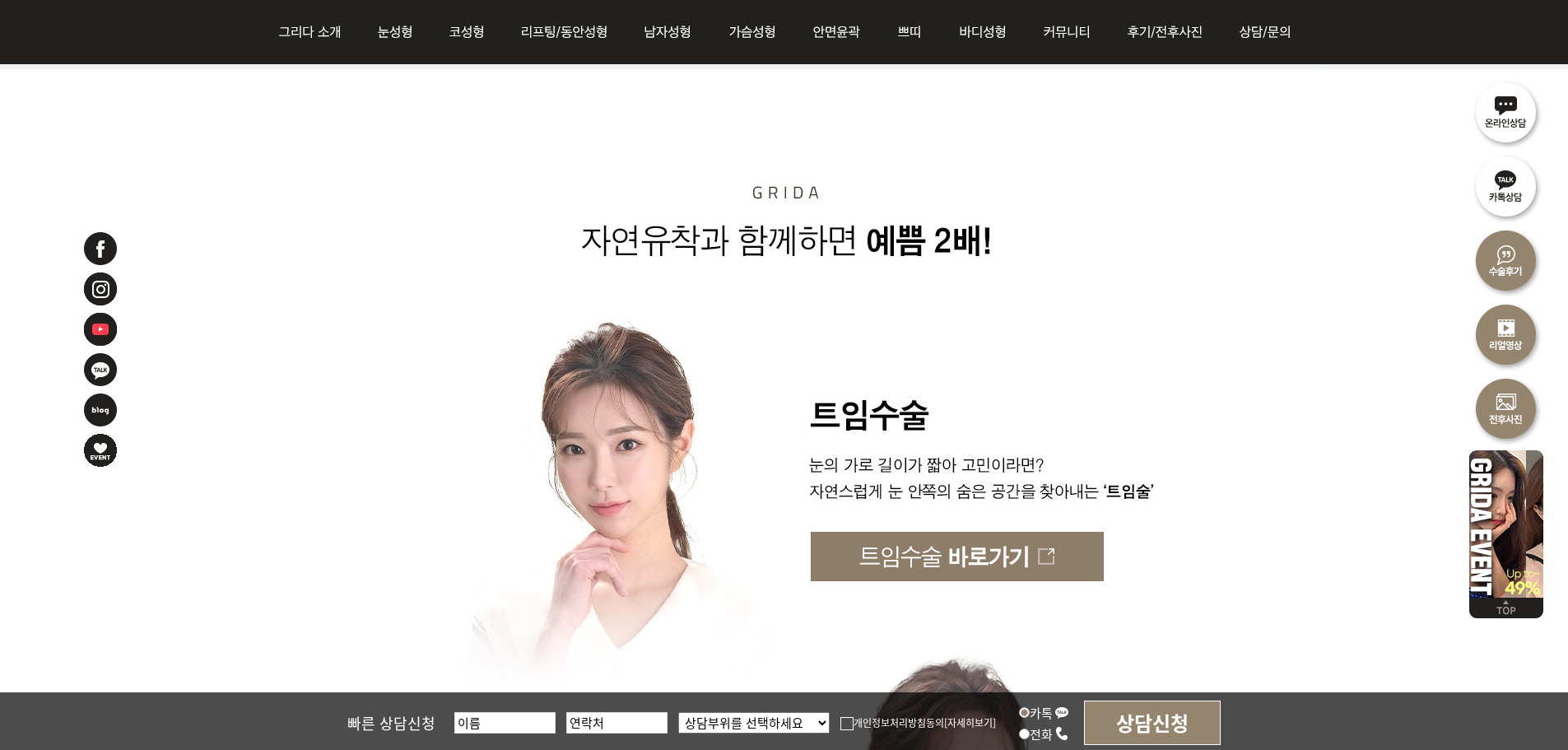
scroll to position [4363, 0]
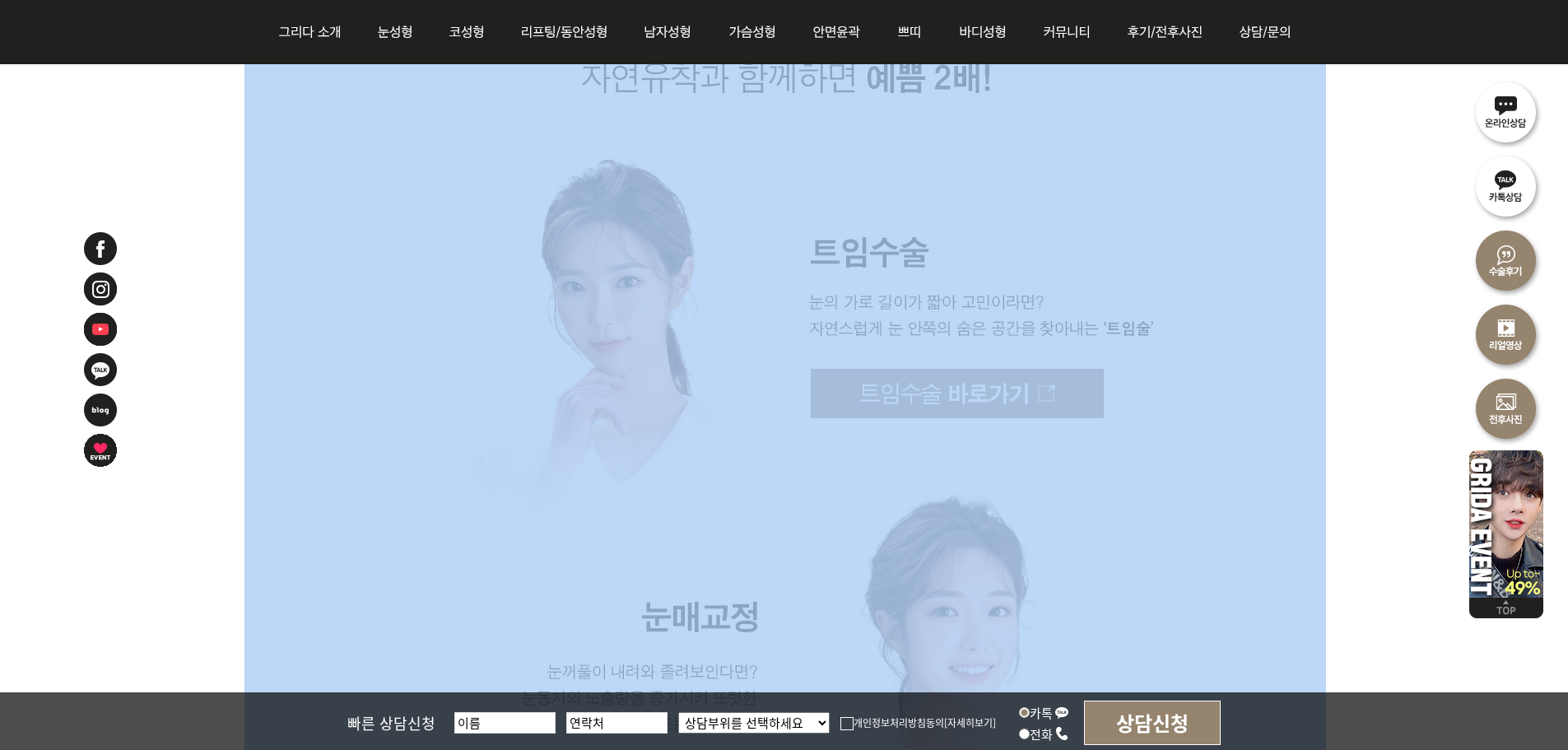
drag, startPoint x: 1368, startPoint y: 437, endPoint x: 624, endPoint y: 261, distance: 764.5
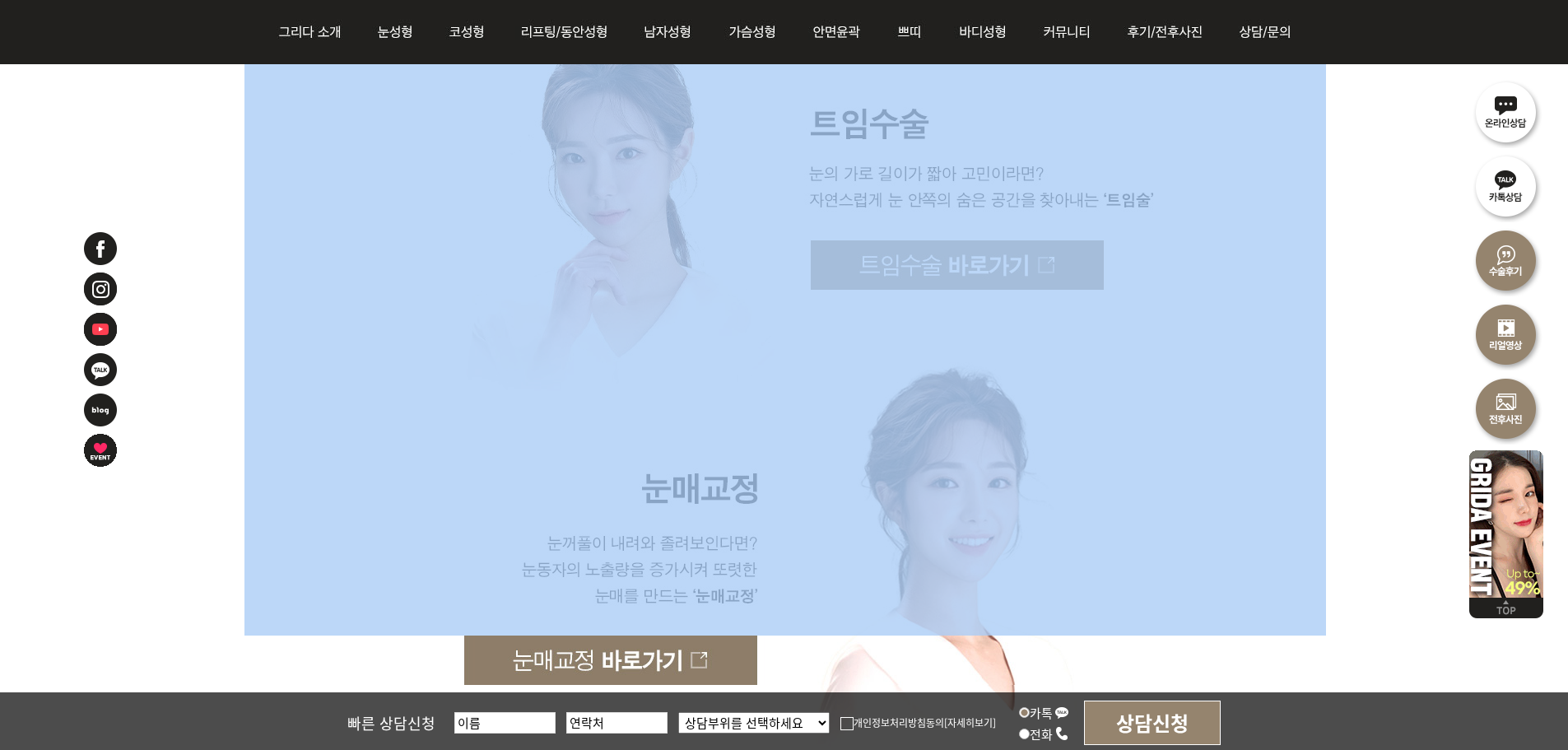
scroll to position [4692, 0]
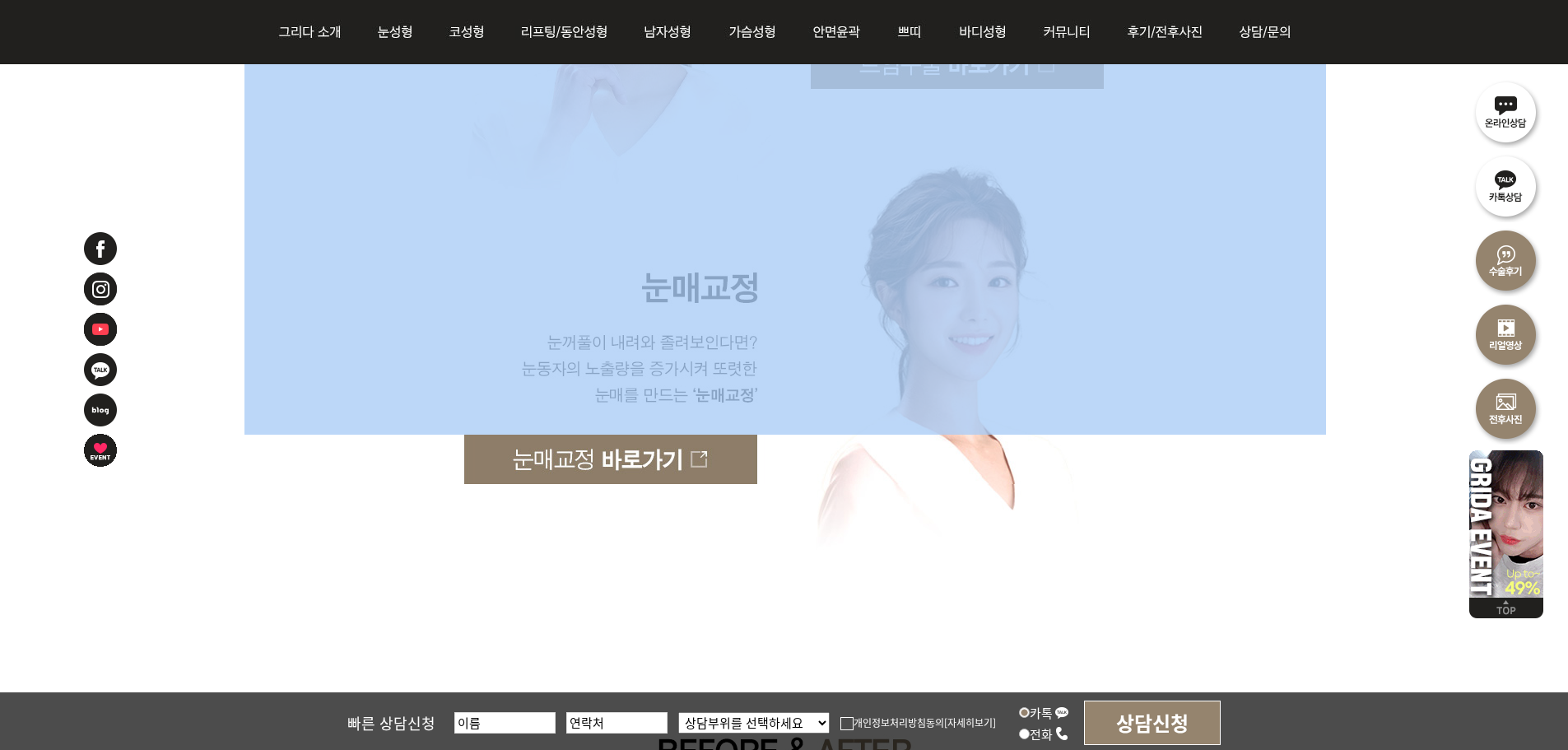
click at [1286, 356] on img at bounding box center [785, 262] width 1081 height 346
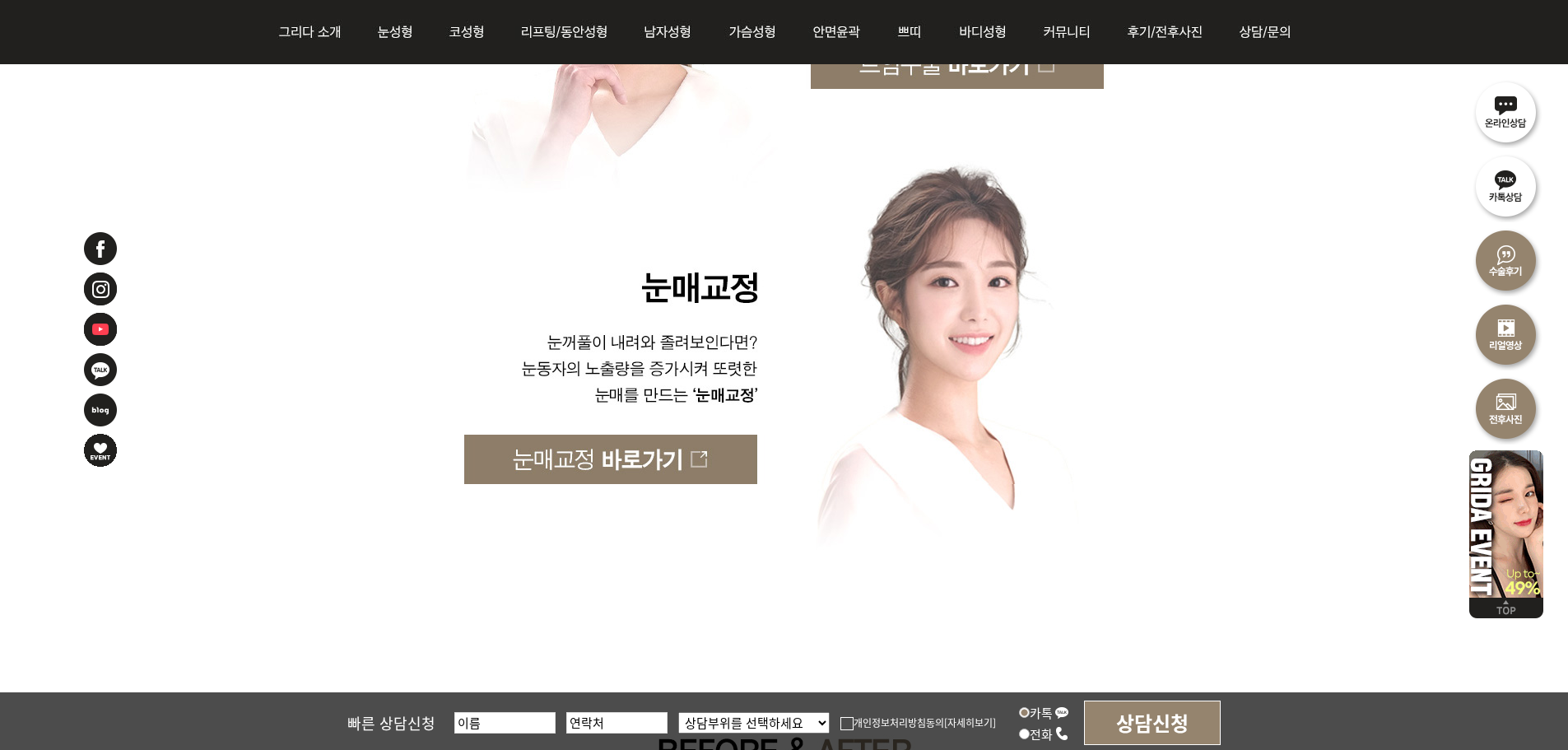
drag, startPoint x: 1361, startPoint y: 467, endPoint x: 1277, endPoint y: 462, distance: 84.1
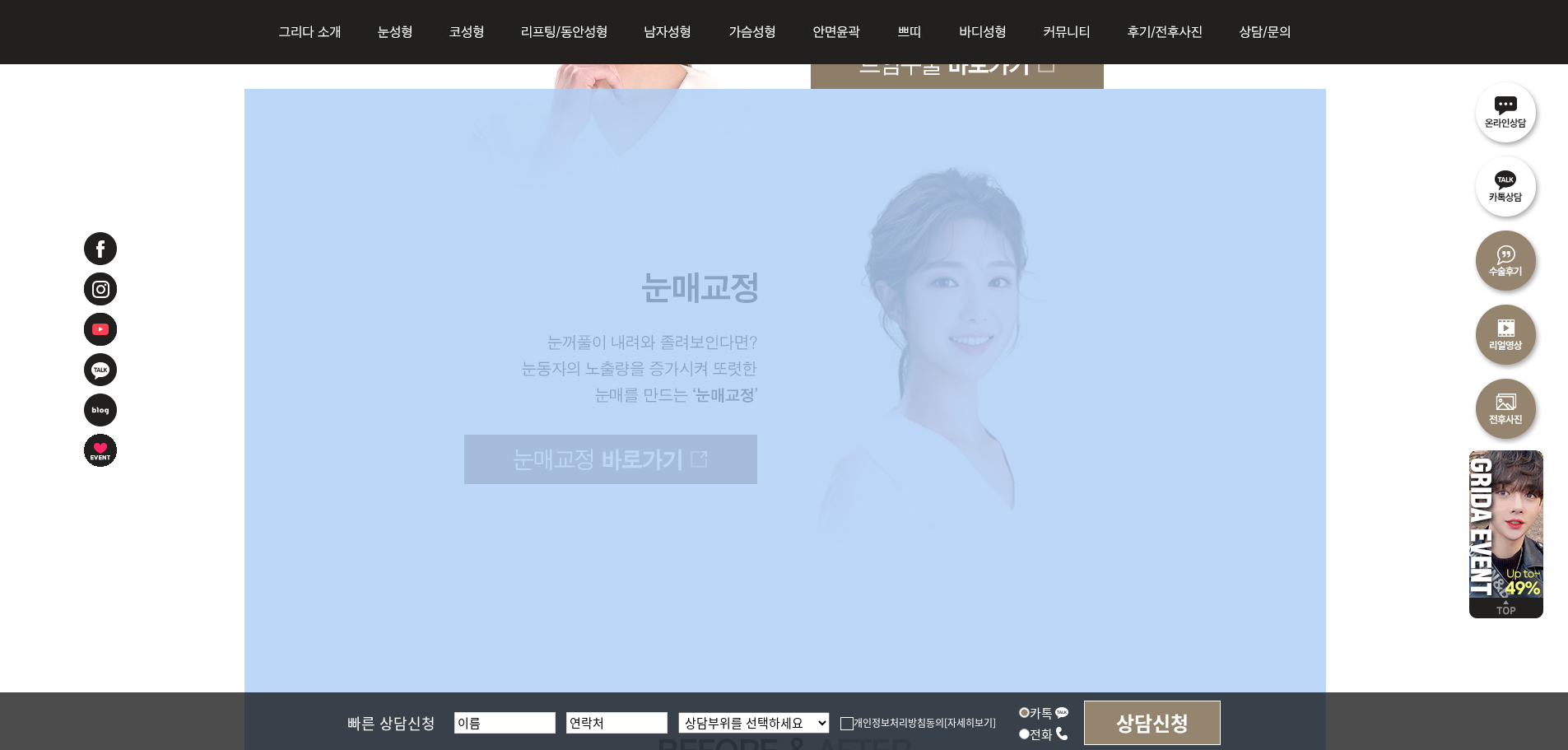
drag, startPoint x: 1368, startPoint y: 572, endPoint x: 634, endPoint y: 417, distance: 750.2
drag, startPoint x: 905, startPoint y: 419, endPoint x: 906, endPoint y: 397, distance: 22.0
click at [905, 418] on img at bounding box center [785, 262] width 1081 height 346
click at [918, 353] on img at bounding box center [785, 262] width 1081 height 346
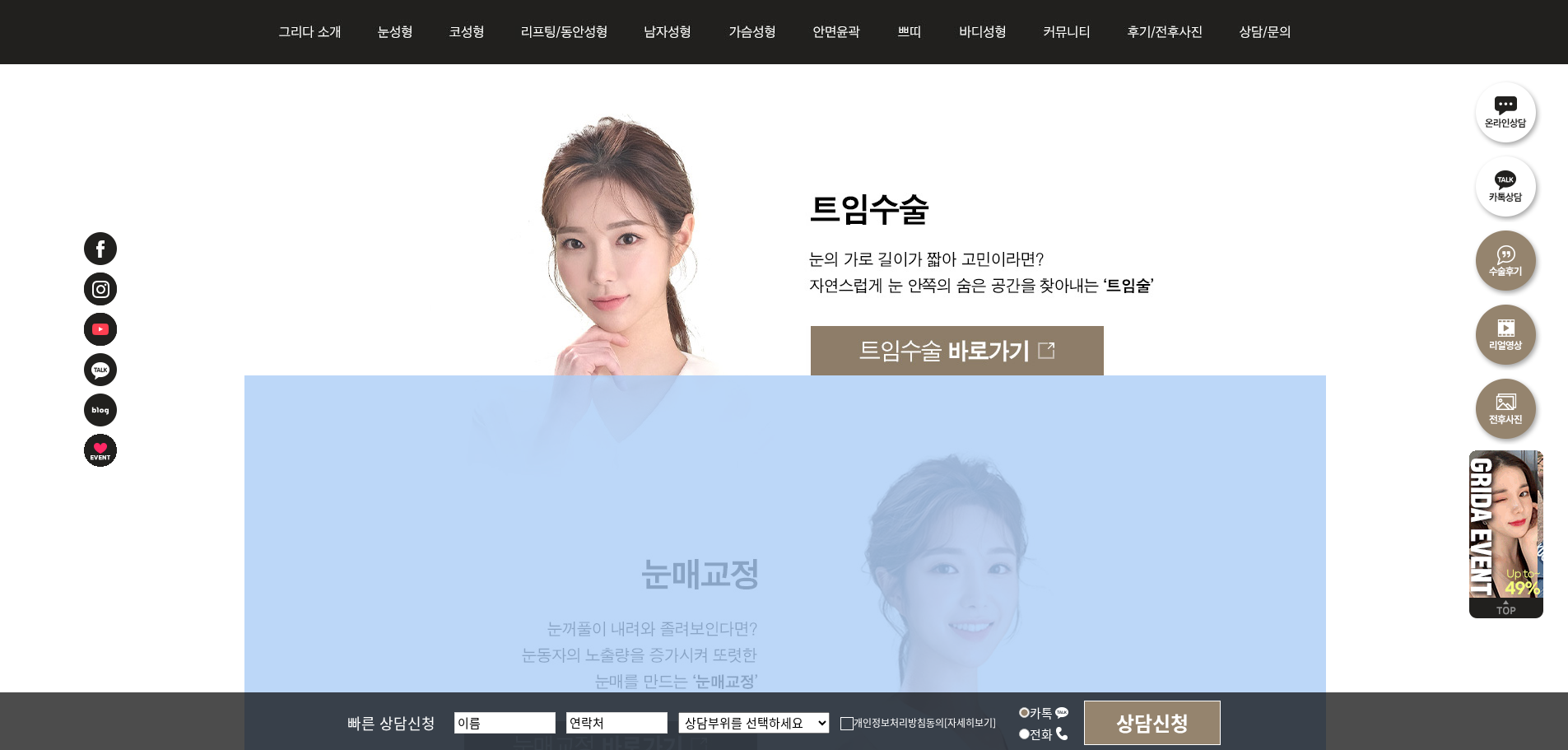
scroll to position [4280, 0]
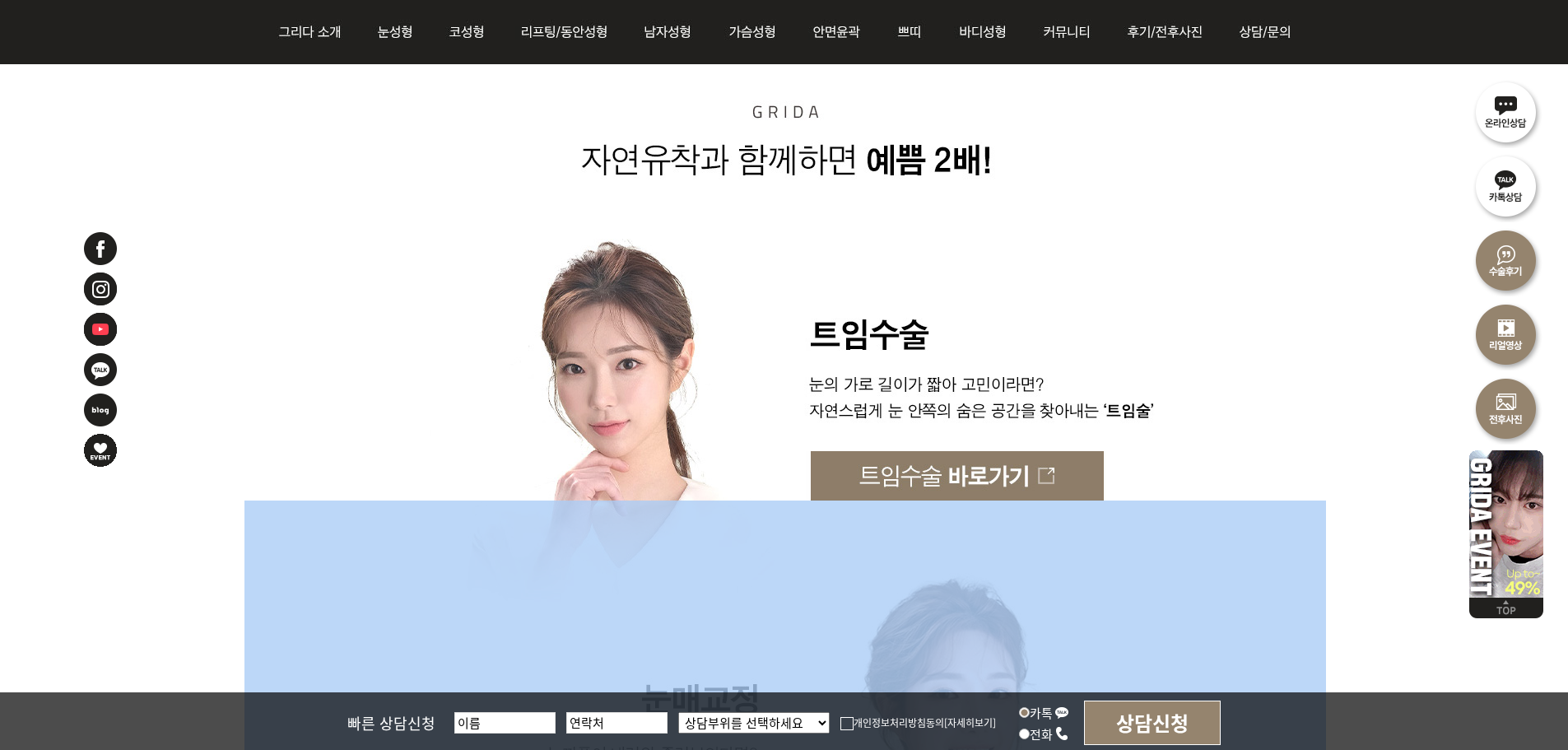
click at [1251, 422] on img at bounding box center [785, 219] width 1081 height 462
click at [505, 321] on img at bounding box center [785, 219] width 1081 height 462
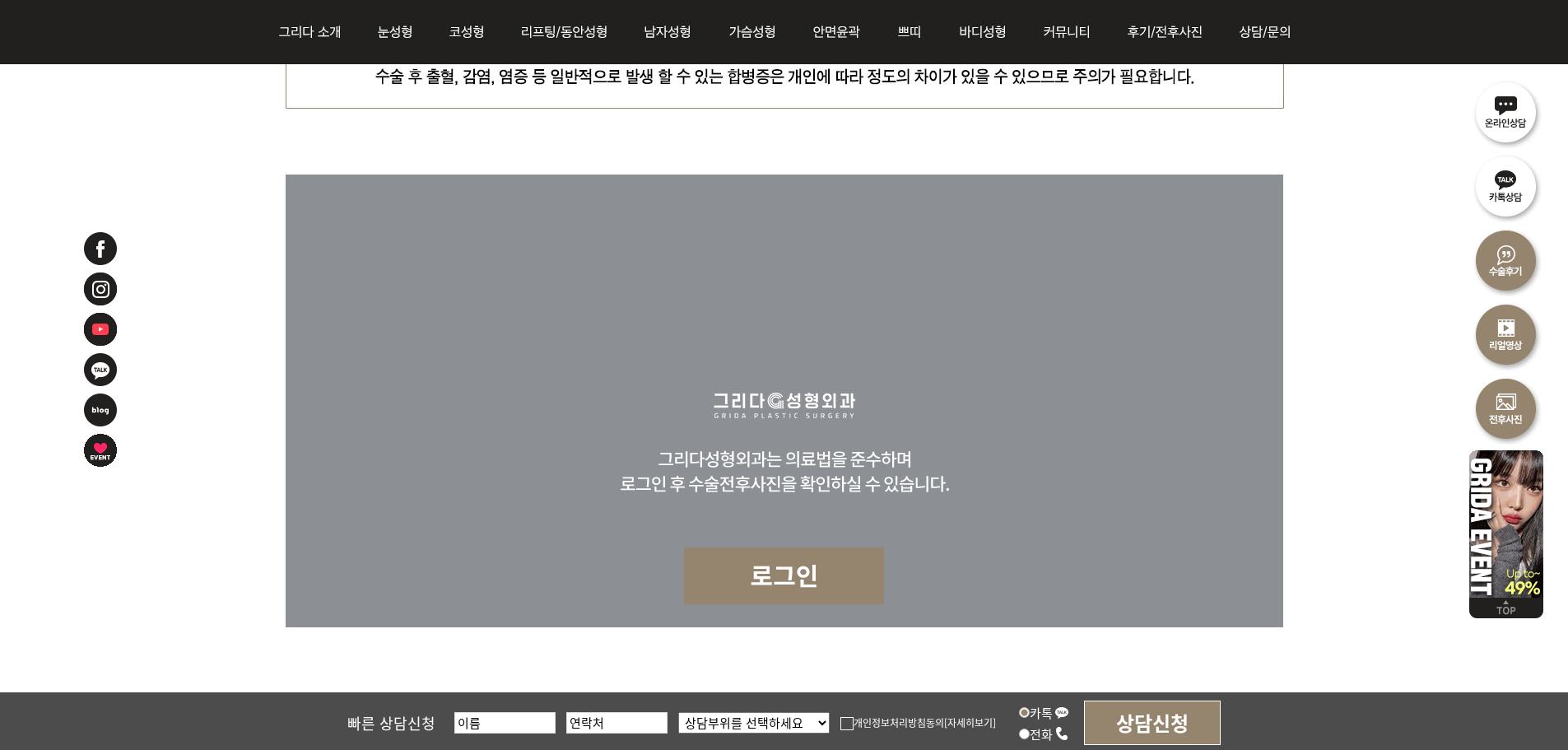
scroll to position [8405, 0]
